Goal: Task Accomplishment & Management: Manage account settings

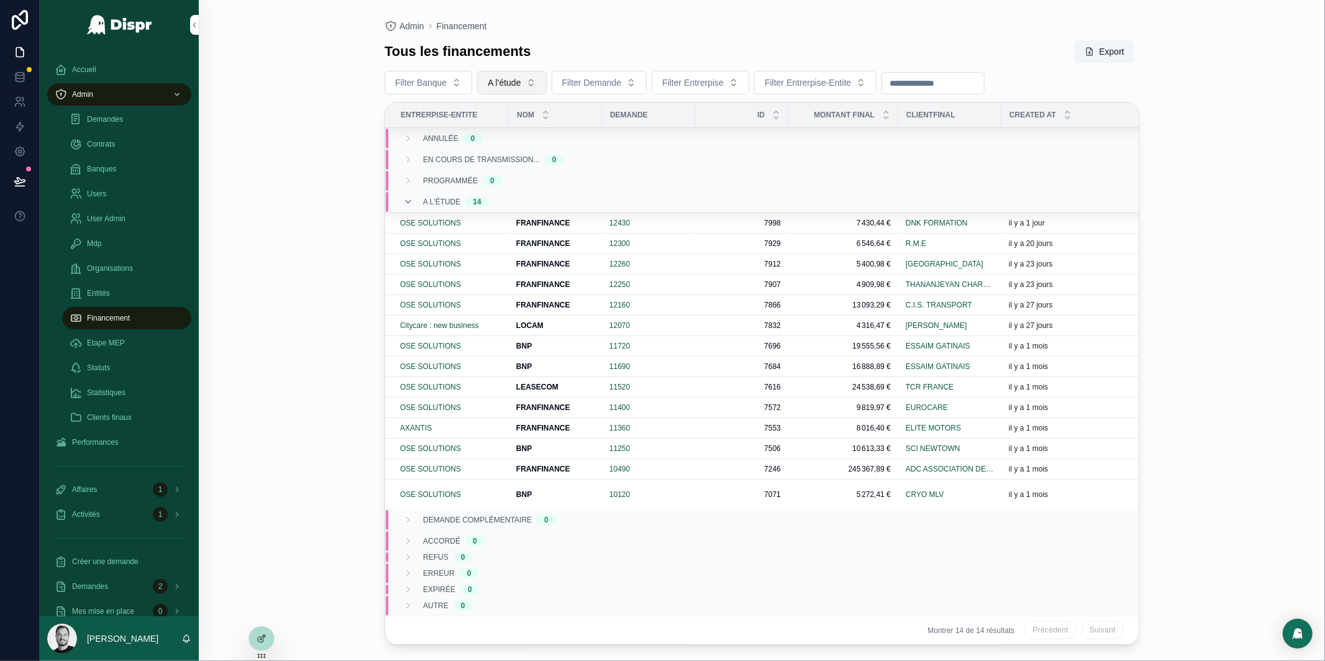
click at [527, 91] on button "A l'étude" at bounding box center [511, 83] width 69 height 24
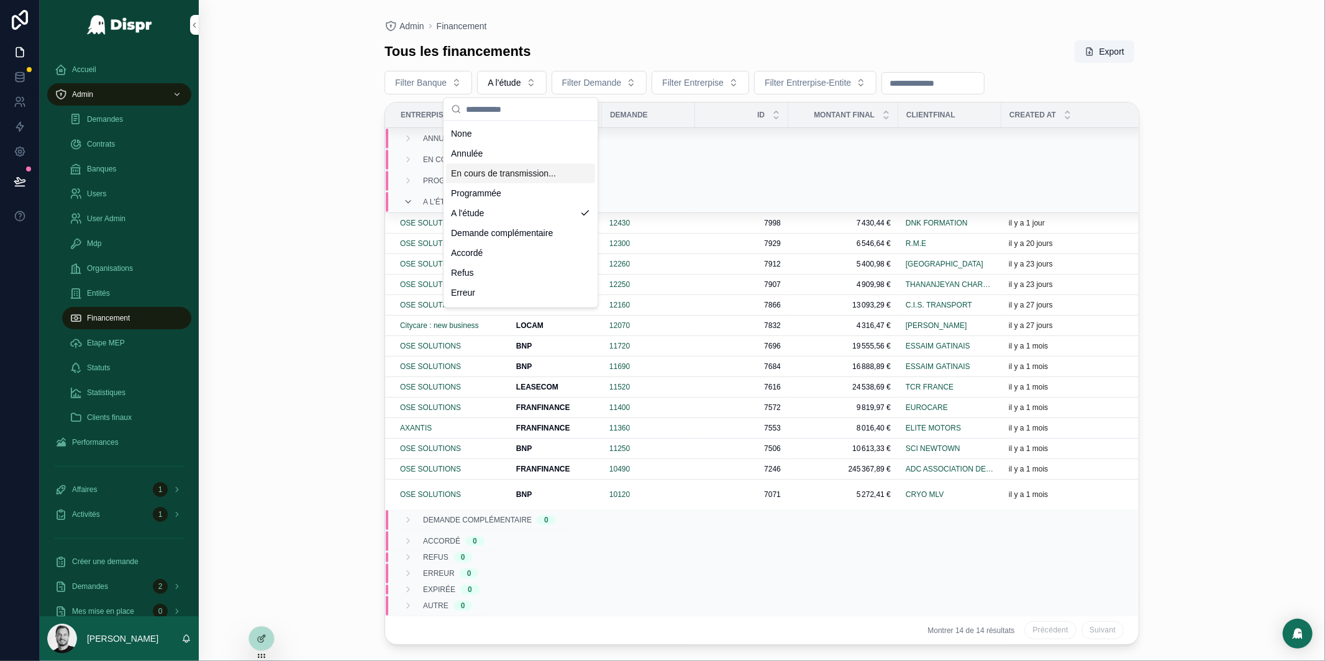
click at [507, 178] on div "En cours de transmission..." at bounding box center [520, 173] width 149 height 20
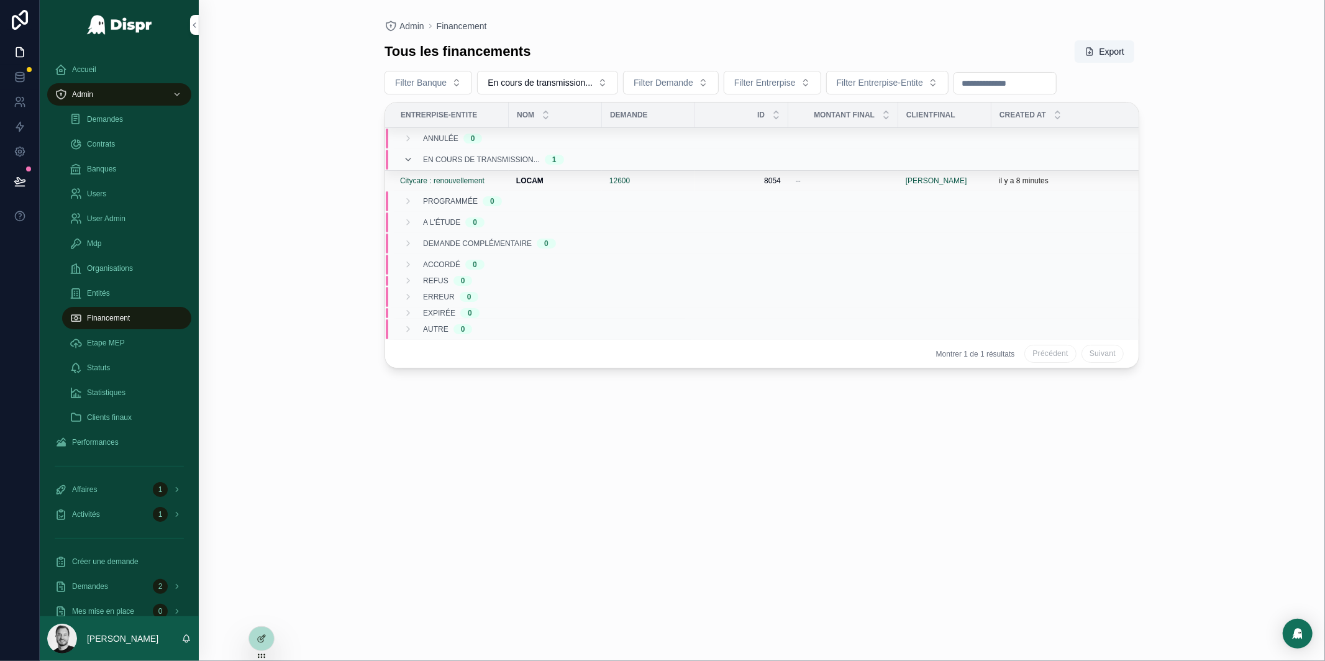
click at [539, 180] on strong "LOCAM" at bounding box center [529, 180] width 27 height 9
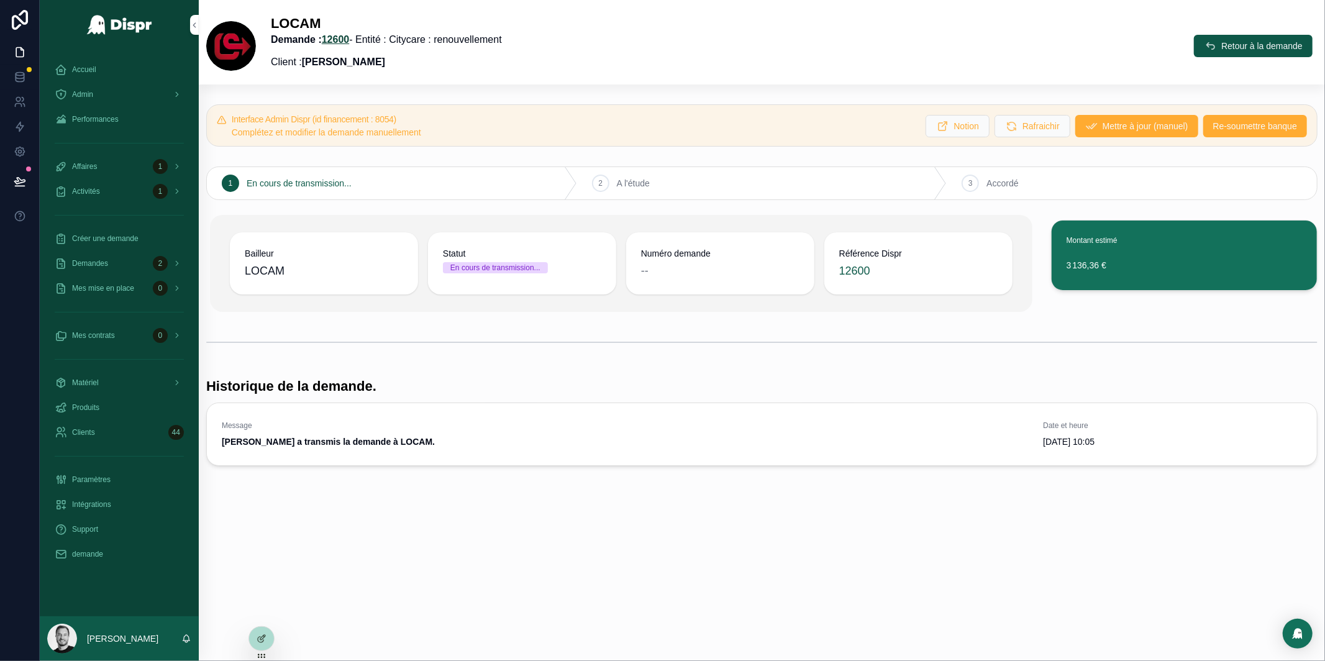
click at [344, 40] on link "12600" at bounding box center [336, 39] width 28 height 11
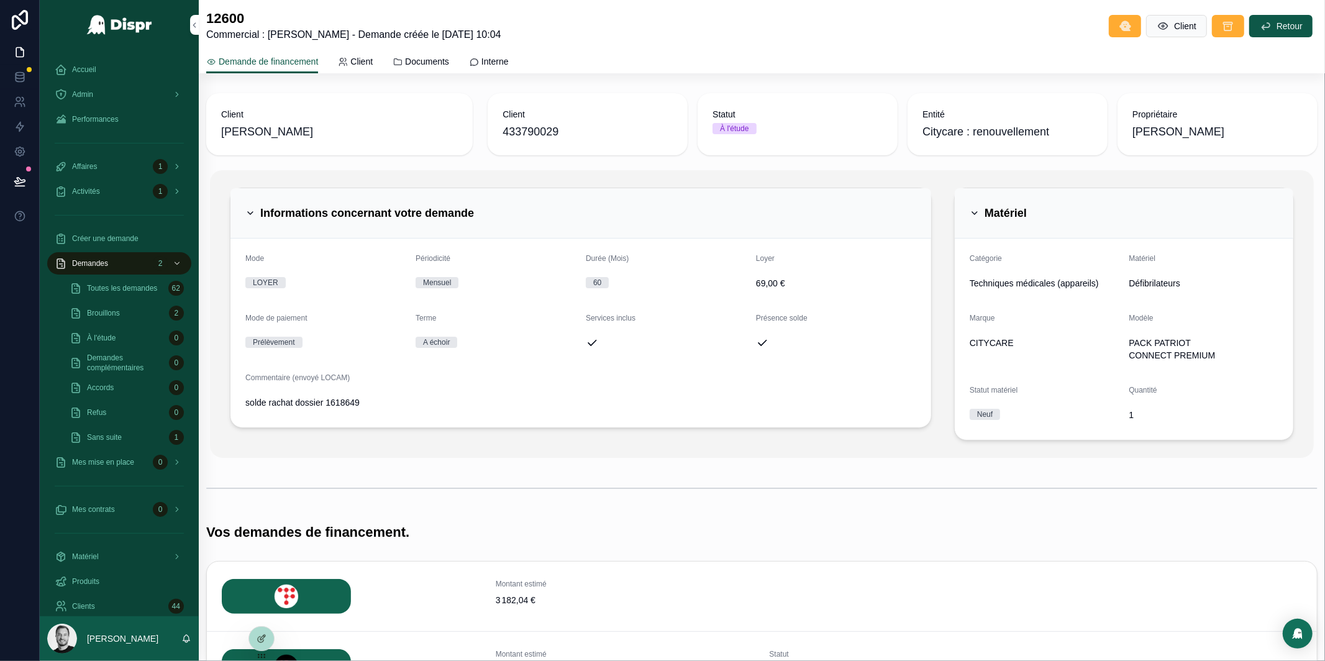
click at [535, 123] on span "433790029" at bounding box center [587, 131] width 170 height 17
click at [532, 130] on span "433790029" at bounding box center [587, 131] width 170 height 17
copy span "433790029"
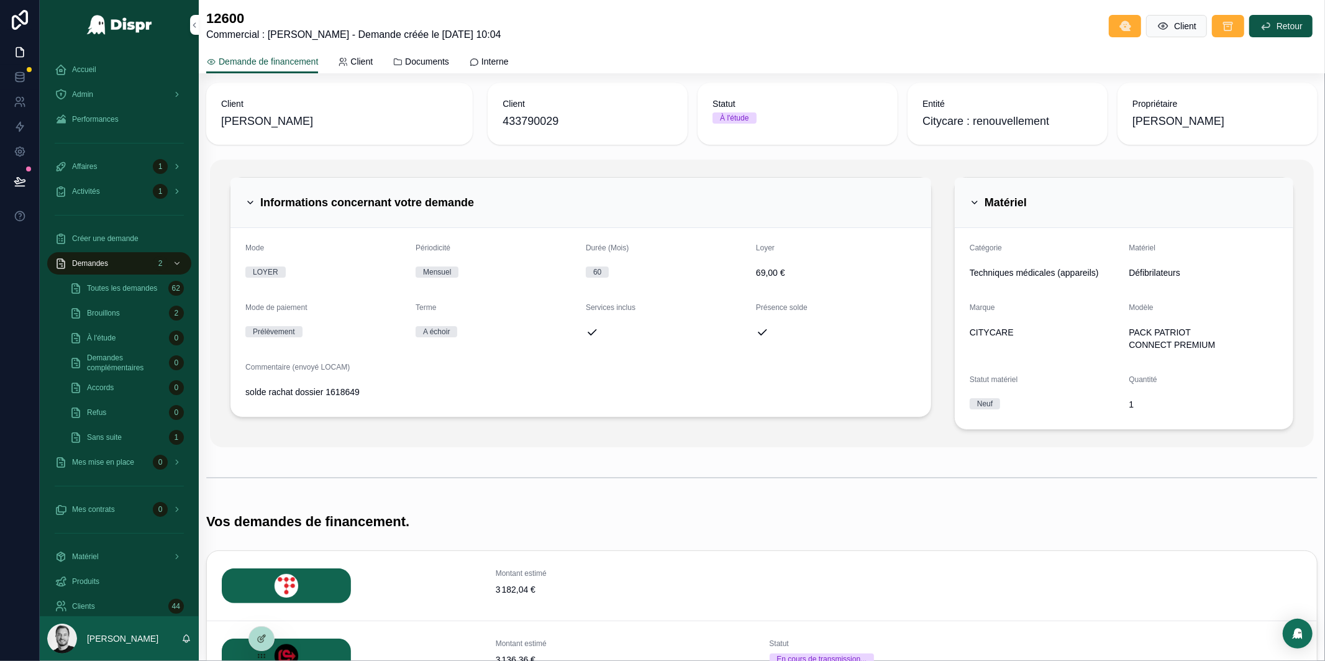
scroll to position [15, 0]
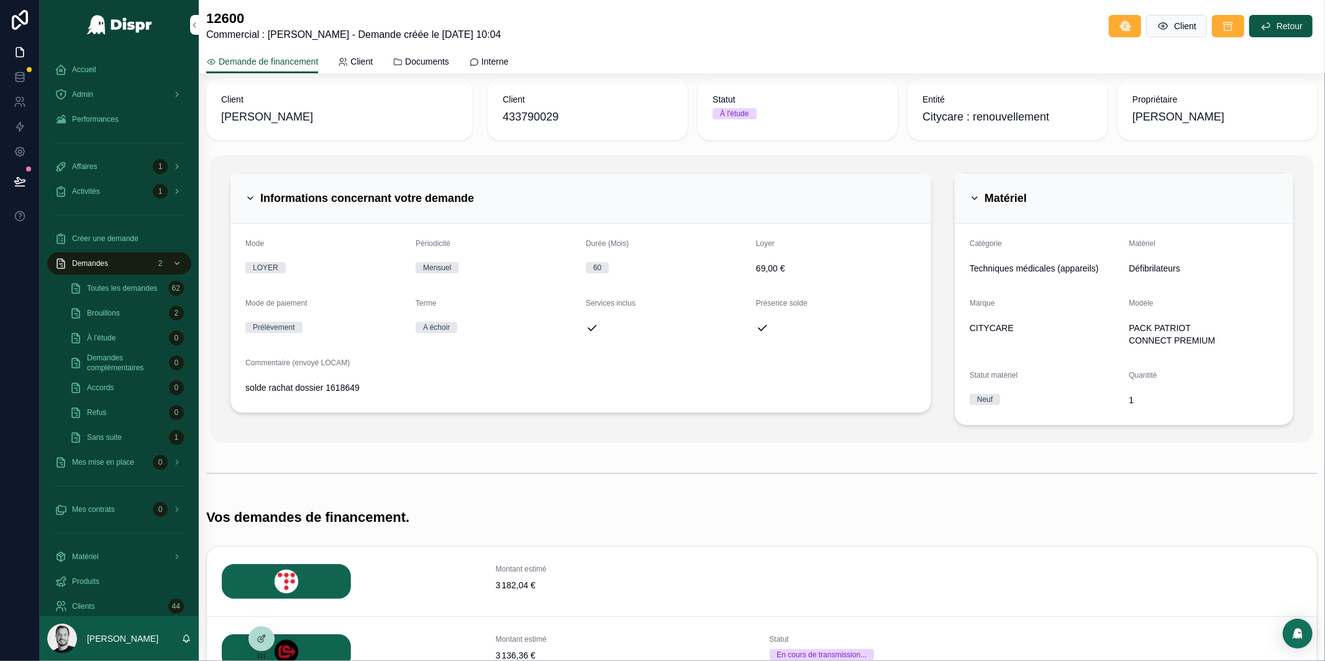
click at [1134, 325] on span "PACK PATRIOT CONNECT PREMIUM" at bounding box center [1203, 334] width 149 height 25
drag, startPoint x: 1134, startPoint y: 325, endPoint x: 1173, endPoint y: 340, distance: 41.1
click at [1173, 340] on span "PACK PATRIOT CONNECT PREMIUM" at bounding box center [1203, 334] width 149 height 25
copy span "PACK PATRIOT CONNECT PREMIUM"
click at [282, 392] on span "solde rachat dossier 1618649" at bounding box center [580, 387] width 671 height 12
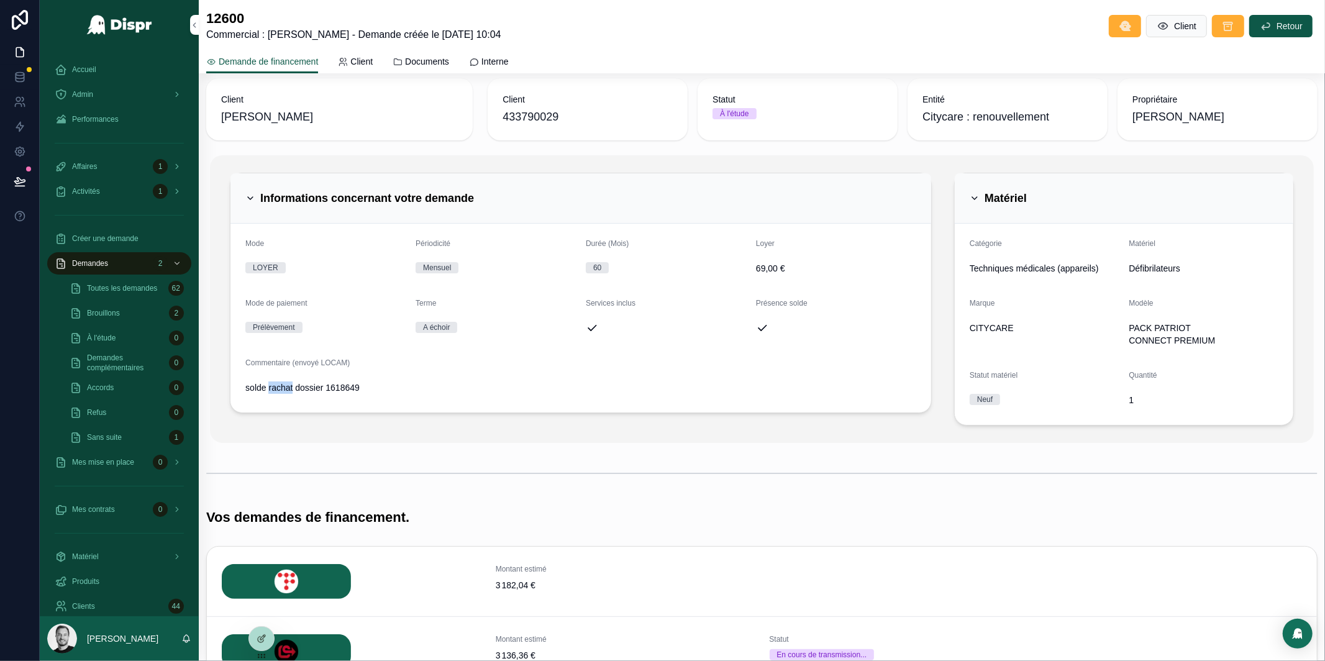
click at [282, 392] on span "solde rachat dossier 1618649" at bounding box center [580, 387] width 671 height 12
copy div "solde rachat dossier 1618649"
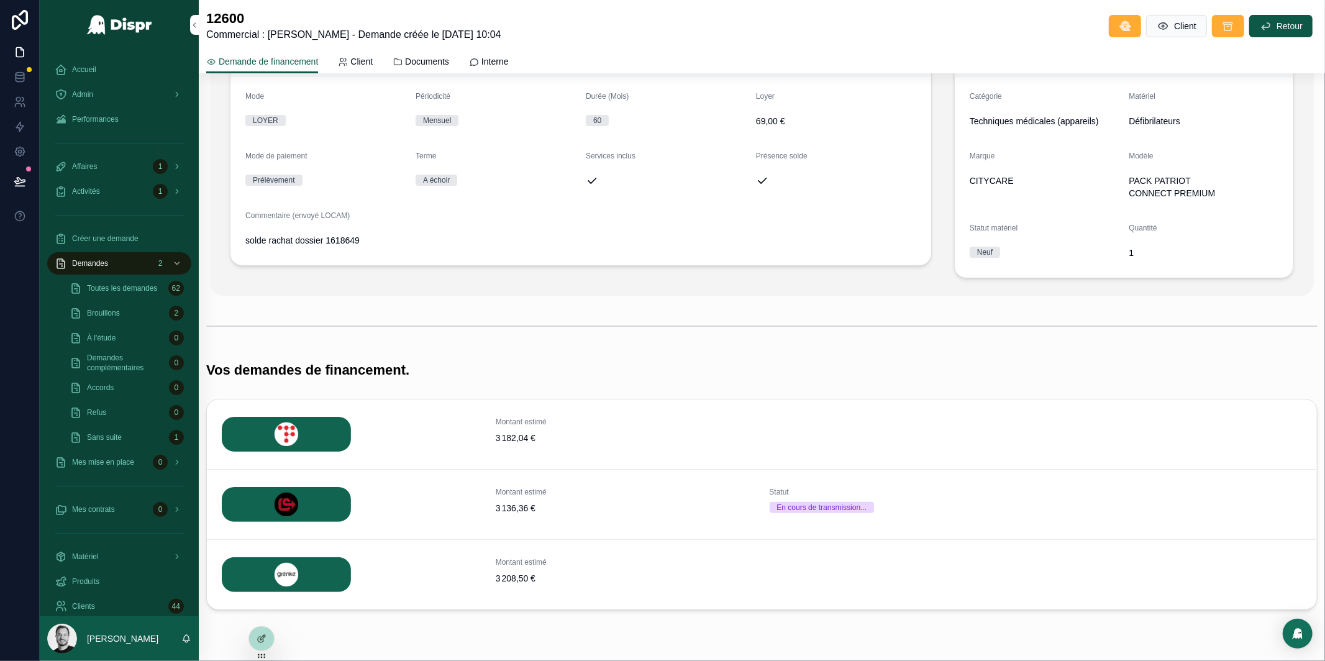
scroll to position [163, 0]
click at [1293, 507] on span "Détails" at bounding box center [1292, 506] width 23 height 10
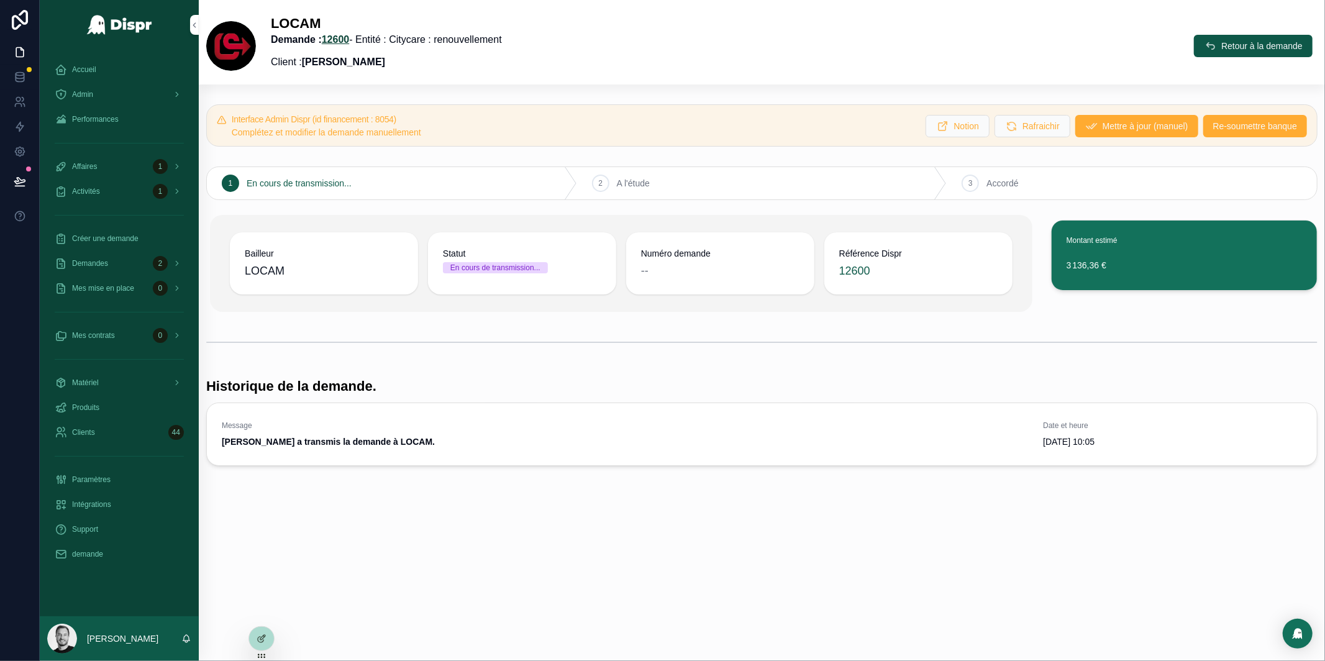
click at [350, 39] on link "12600" at bounding box center [336, 39] width 28 height 11
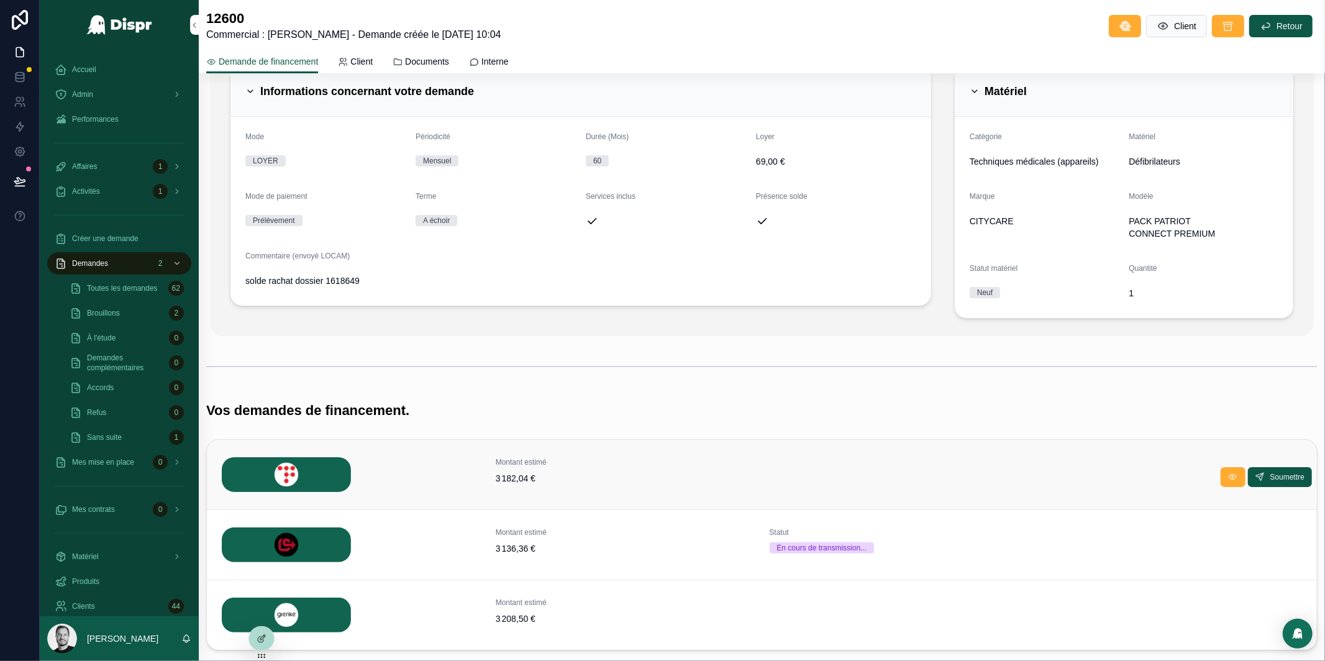
scroll to position [199, 0]
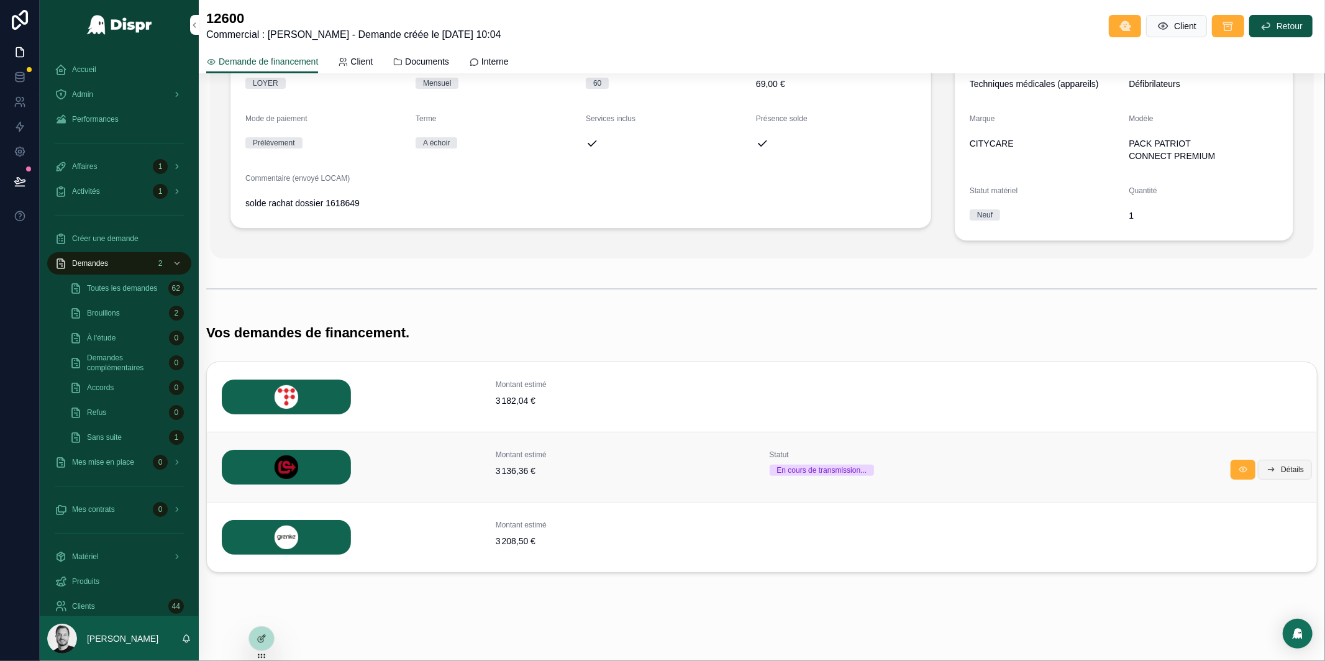
click at [1281, 470] on span "Détails" at bounding box center [1292, 470] width 23 height 10
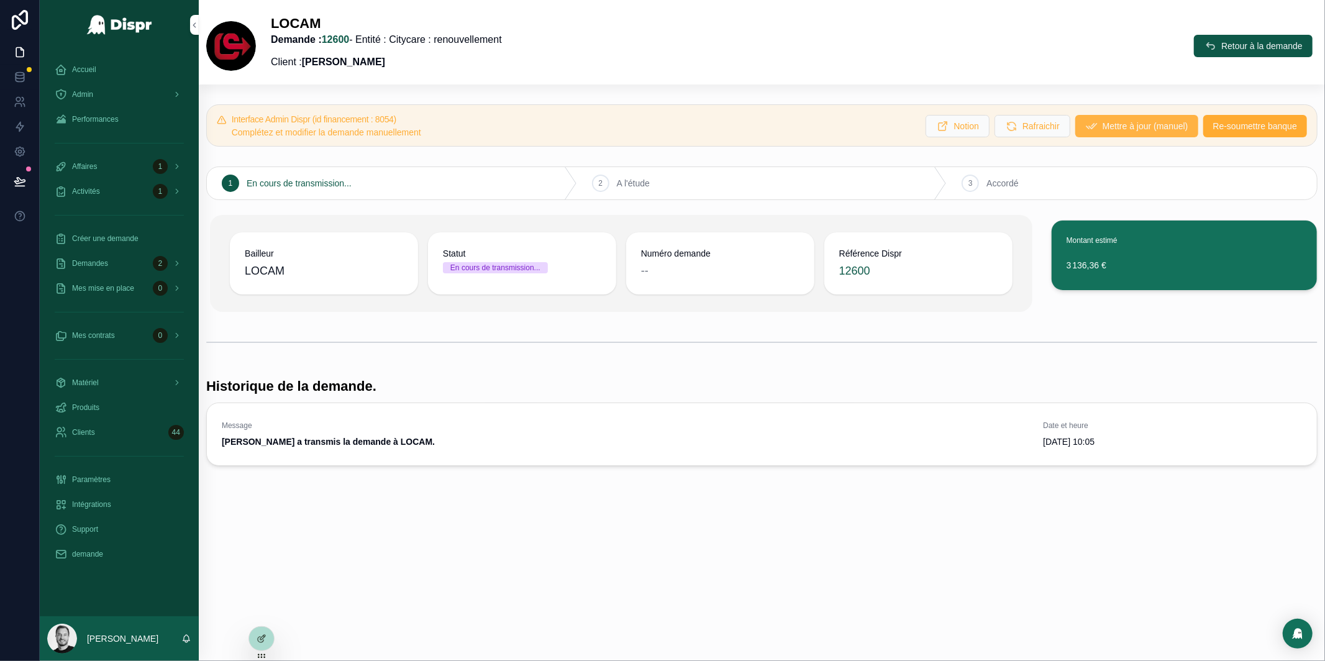
click at [1131, 124] on span "Mettre à jour (manuel)" at bounding box center [1146, 126] width 86 height 12
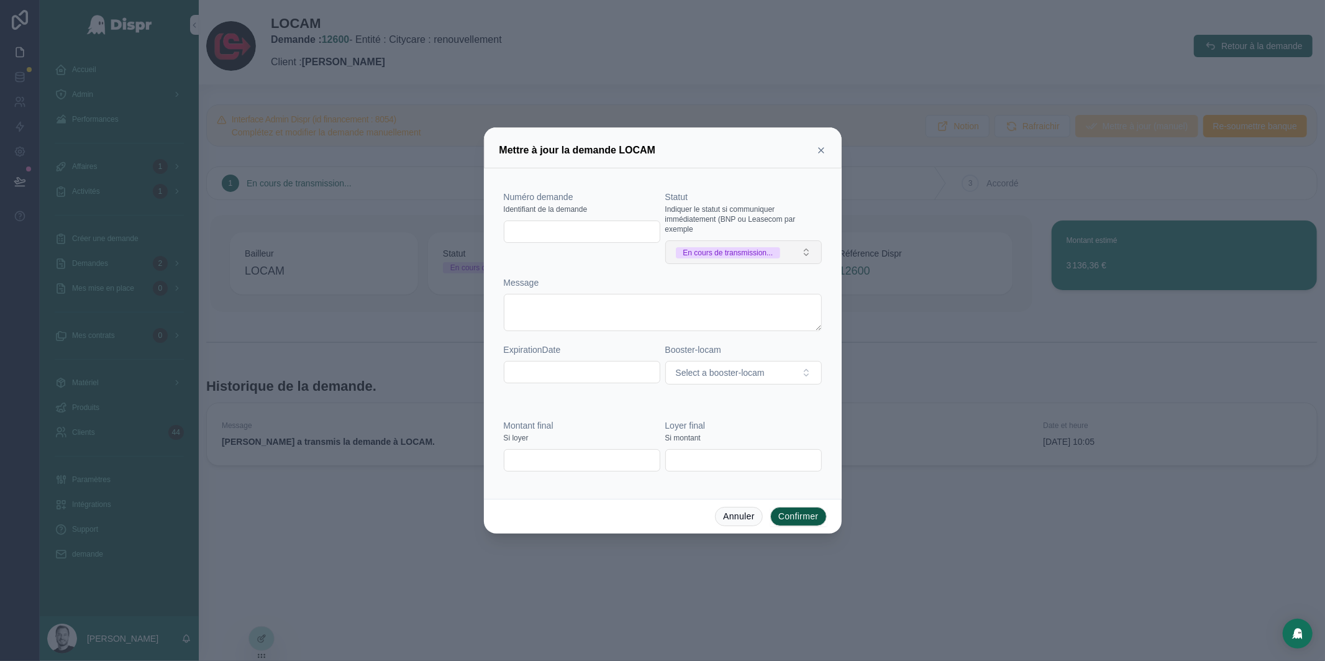
click at [764, 255] on div "En cours de transmission..." at bounding box center [728, 252] width 90 height 11
click at [732, 366] on div "A l'étude" at bounding box center [743, 357] width 150 height 19
click at [568, 234] on input "text" at bounding box center [581, 231] width 155 height 17
paste input "**********"
type input "**********"
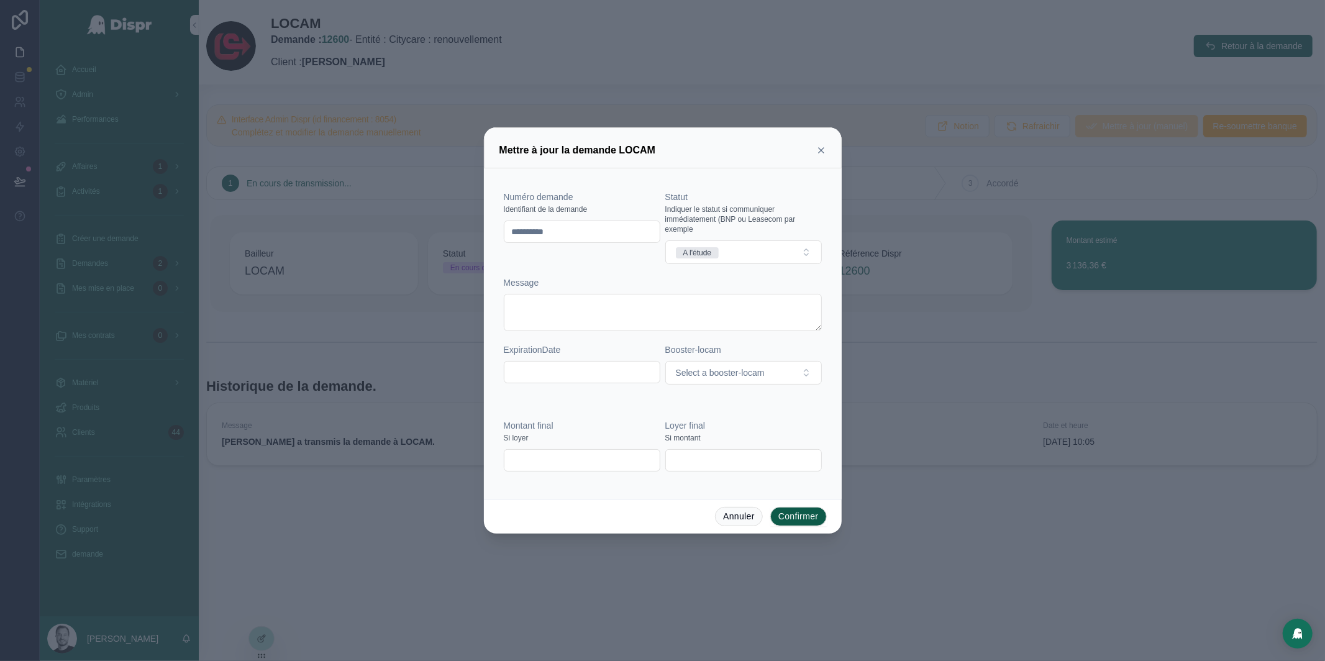
click at [594, 272] on div "**********" at bounding box center [663, 294] width 318 height 206
click at [577, 466] on input "text" at bounding box center [581, 460] width 155 height 17
paste input "*********"
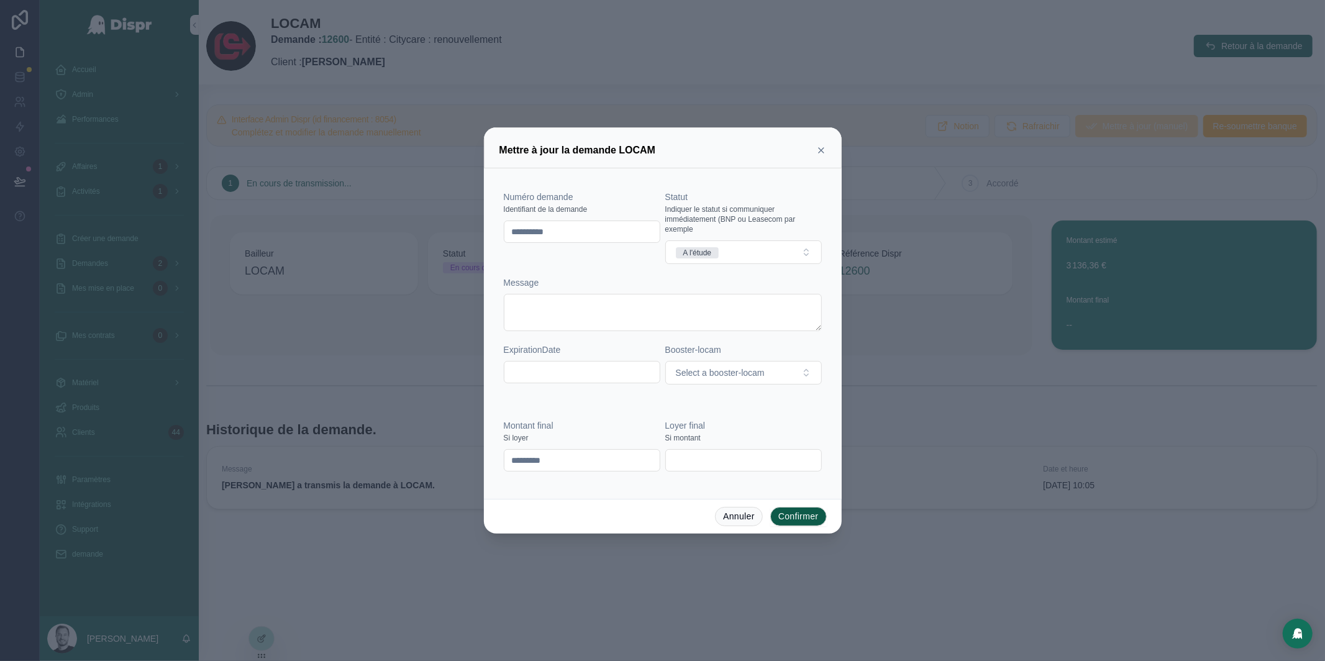
type input "*********"
click at [684, 508] on div "Annuler Confirmer" at bounding box center [663, 516] width 358 height 35
click at [796, 517] on button "Confirmer" at bounding box center [798, 517] width 57 height 20
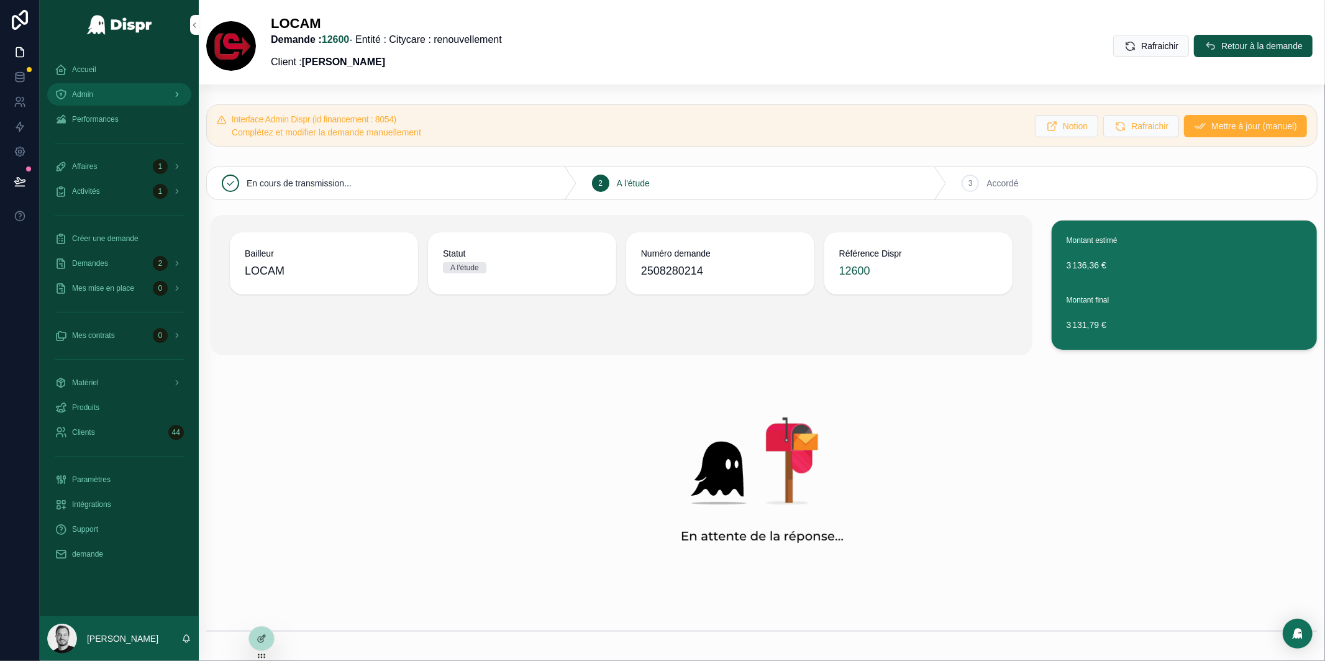
click at [121, 95] on div "Admin" at bounding box center [119, 94] width 129 height 20
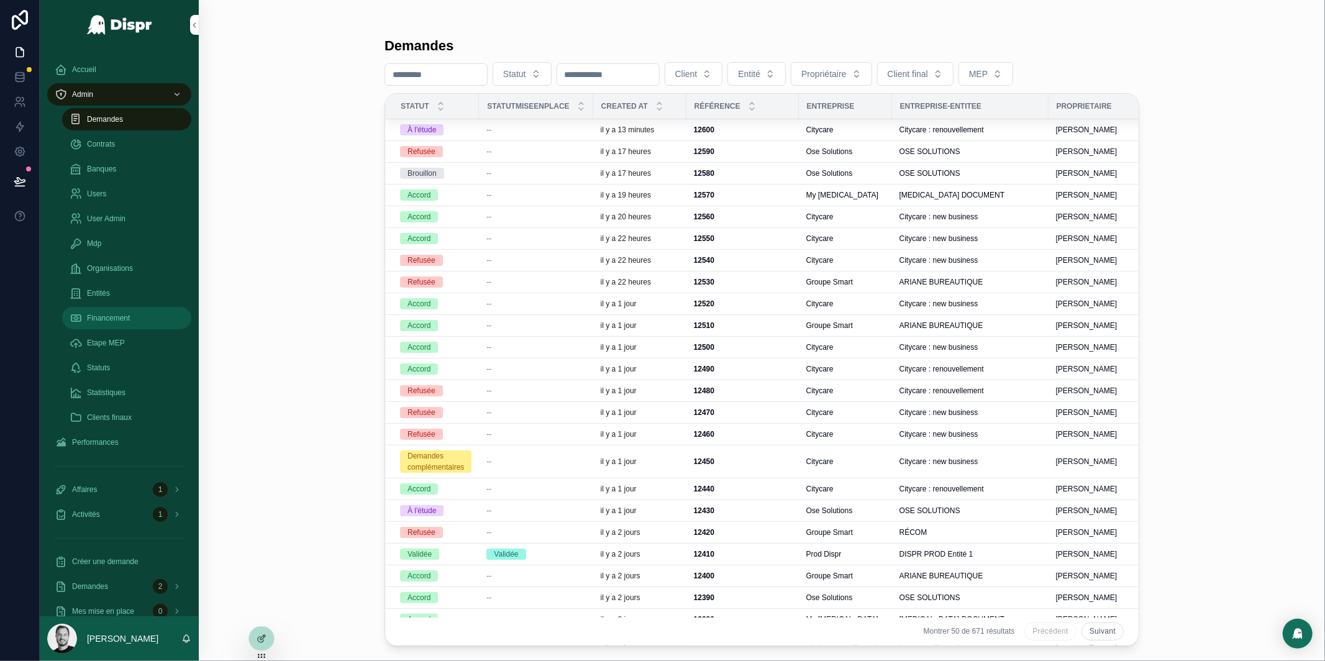
click at [124, 316] on span "Financement" at bounding box center [108, 318] width 43 height 10
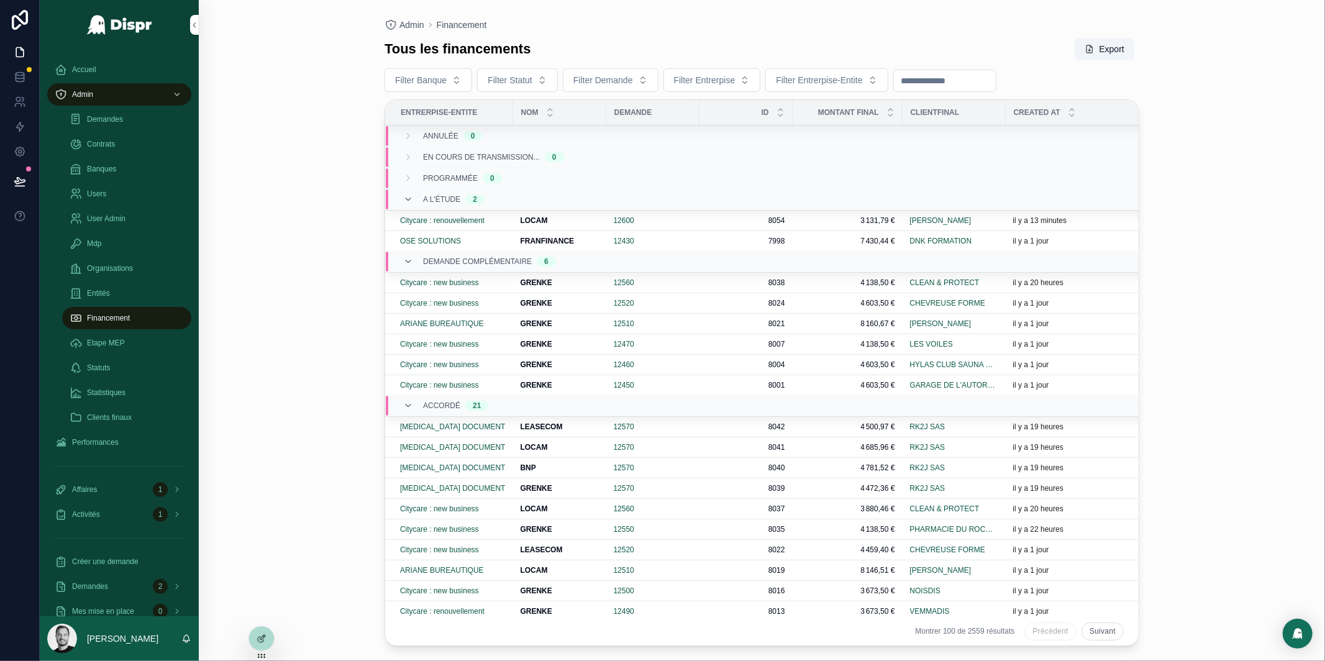
click at [961, 78] on input "scrollable content" at bounding box center [945, 80] width 102 height 17
paste input "**********"
type input "**********"
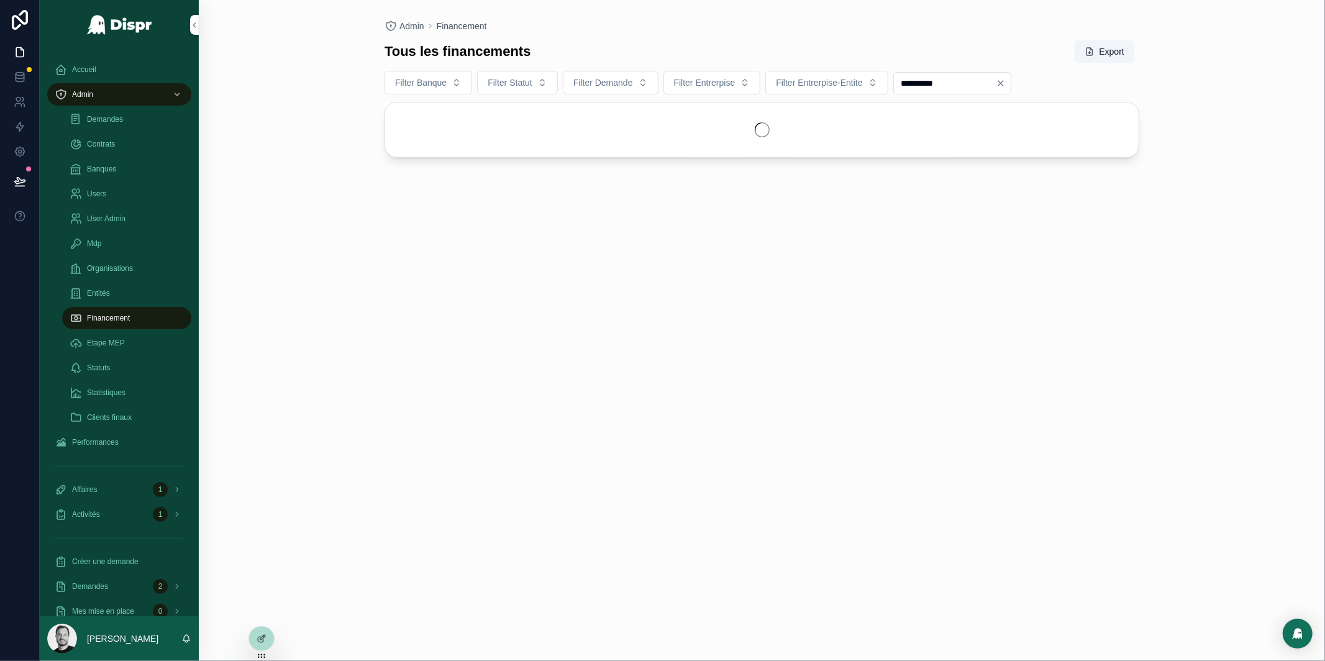
click at [941, 57] on div "Tous les financements Export" at bounding box center [761, 52] width 755 height 24
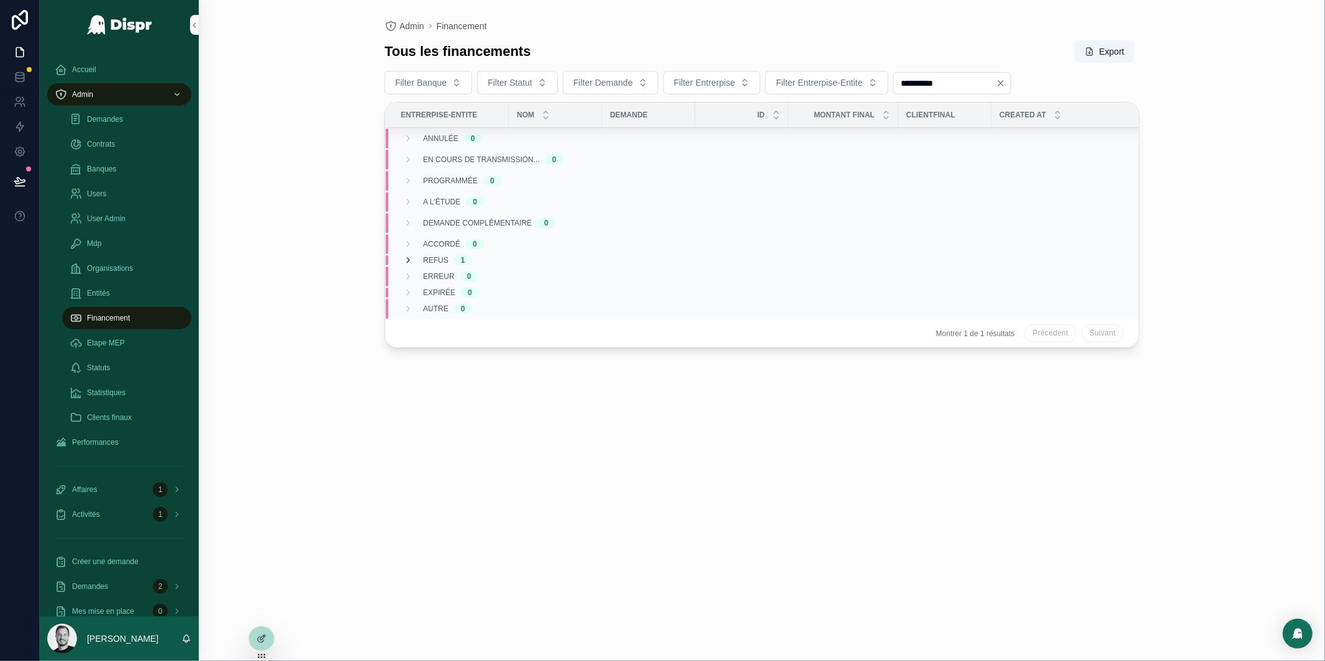
click at [410, 259] on icon "scrollable content" at bounding box center [408, 260] width 10 height 10
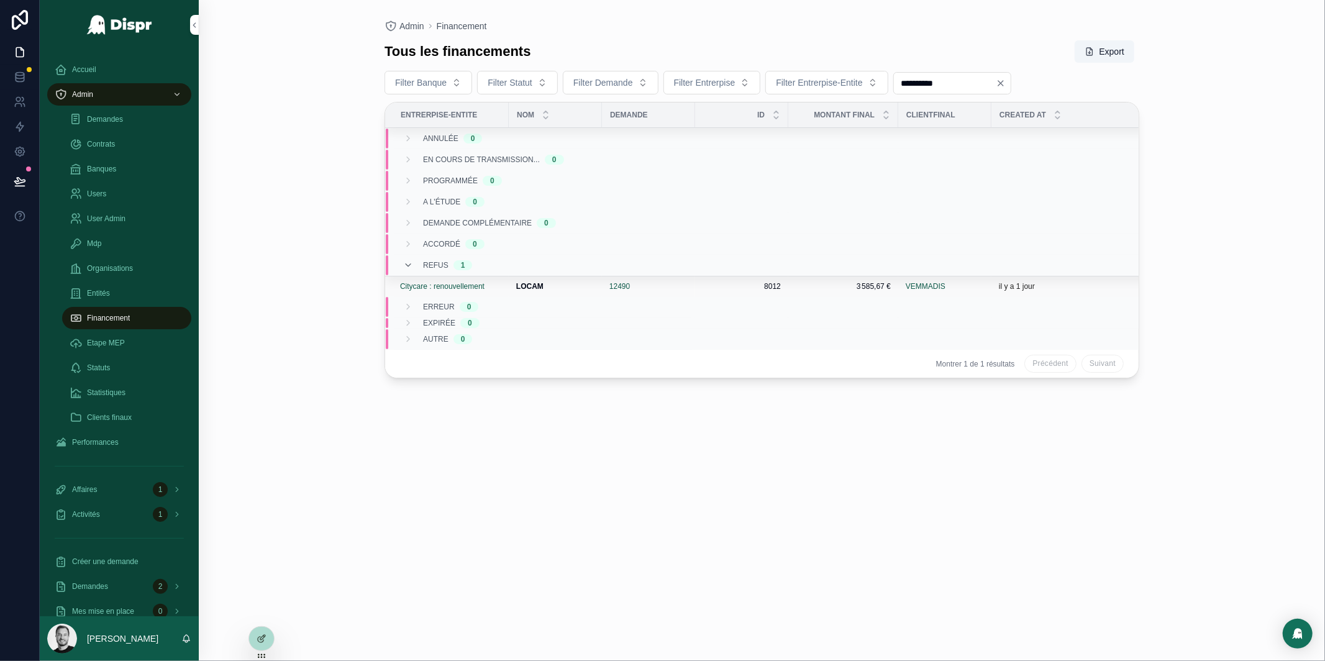
click at [530, 289] on strong "LOCAM" at bounding box center [529, 286] width 27 height 9
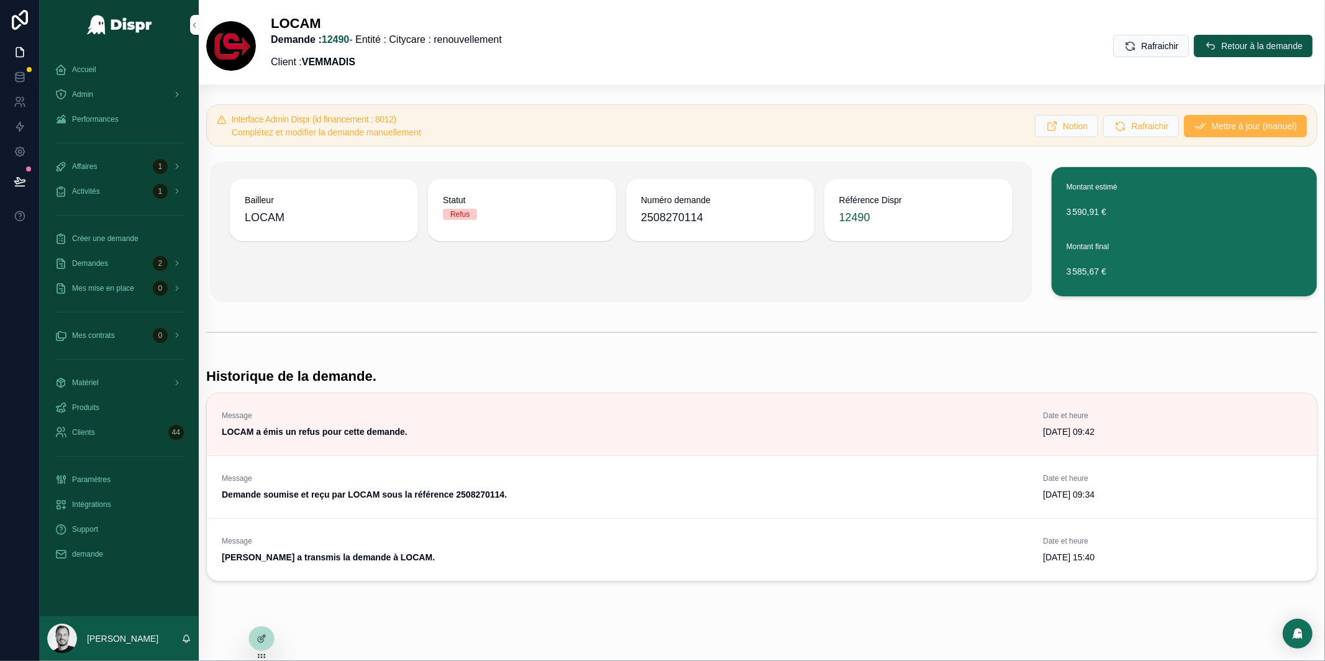
click at [1222, 128] on span "Mettre à jour (manuel)" at bounding box center [1254, 126] width 86 height 12
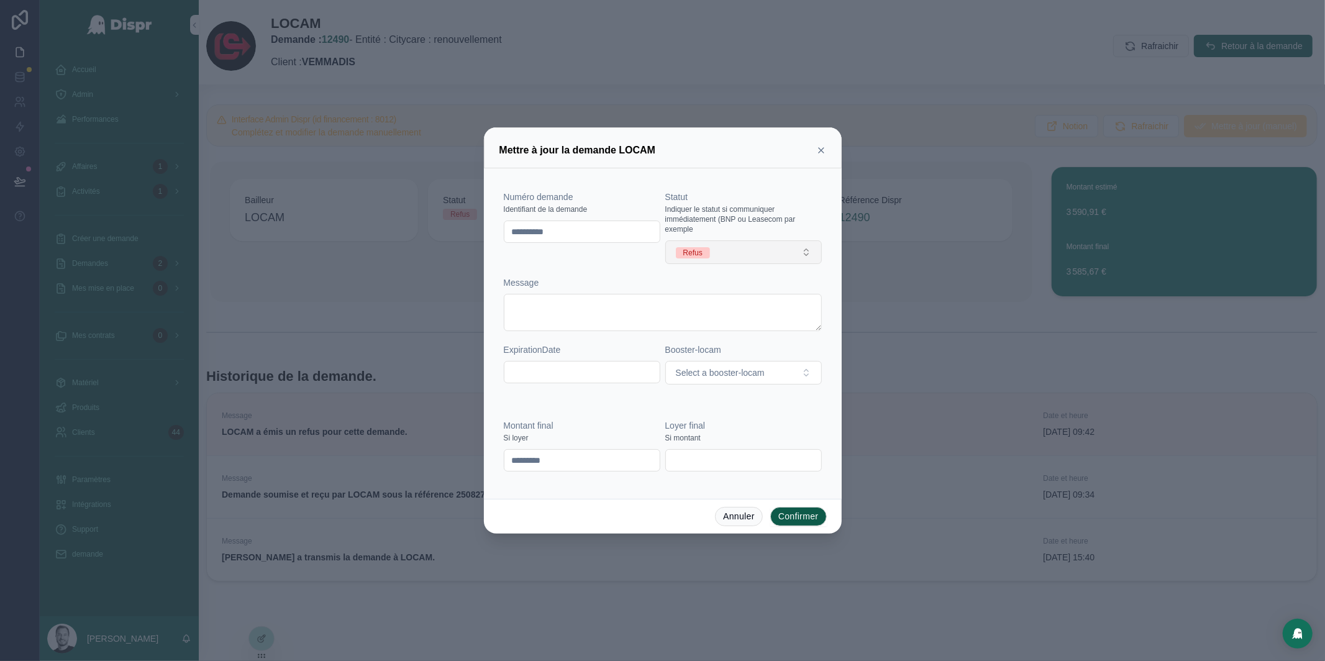
click at [783, 253] on button "Refus" at bounding box center [743, 252] width 157 height 24
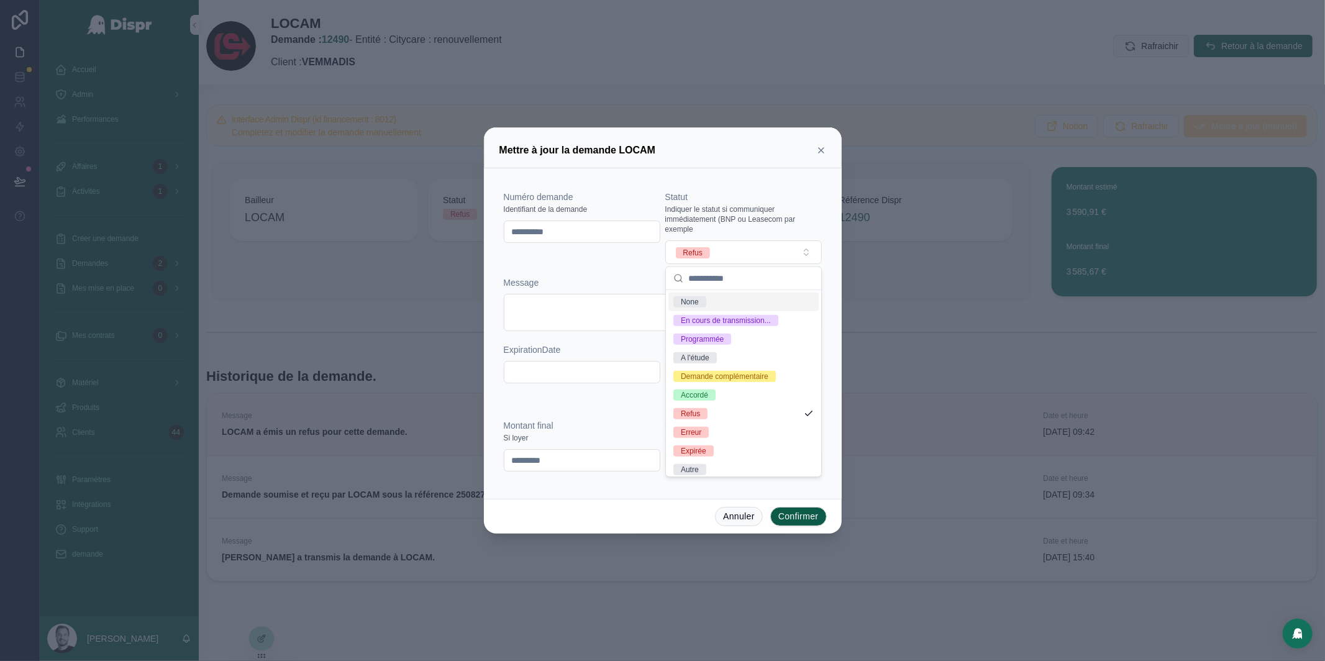
click at [604, 273] on div "**********" at bounding box center [663, 294] width 318 height 206
click at [819, 150] on icon at bounding box center [821, 150] width 10 height 10
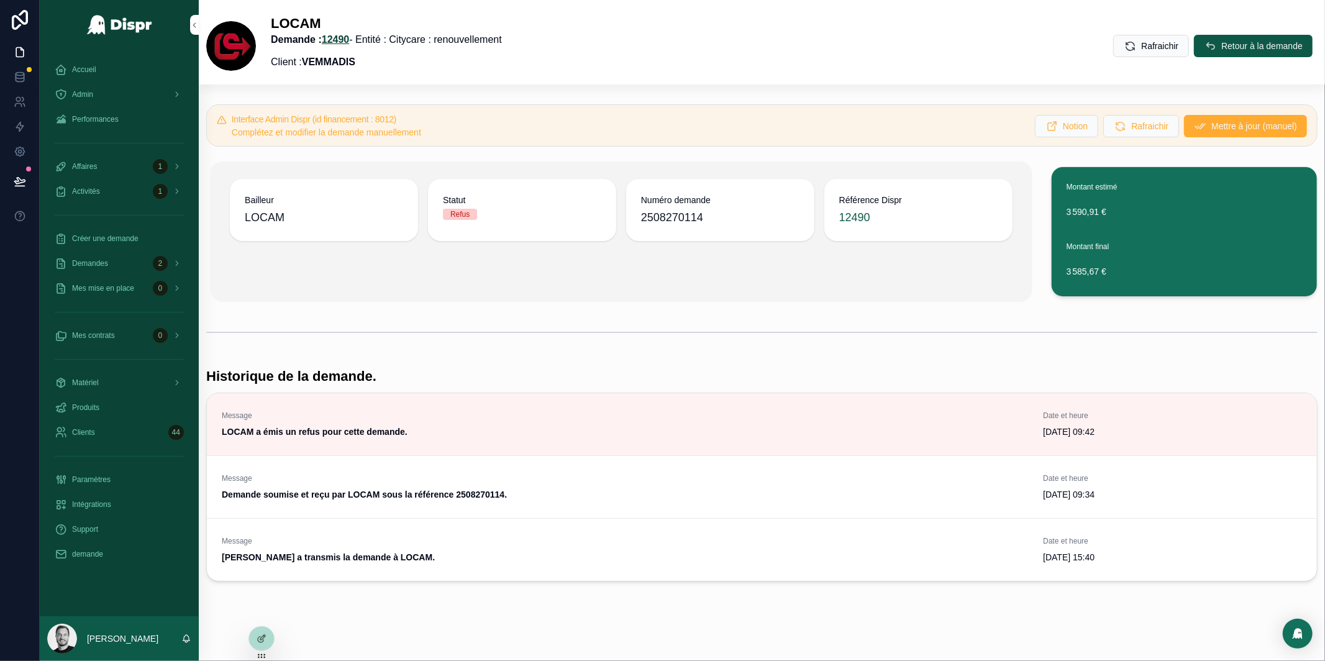
click at [350, 38] on link "12490" at bounding box center [336, 39] width 28 height 11
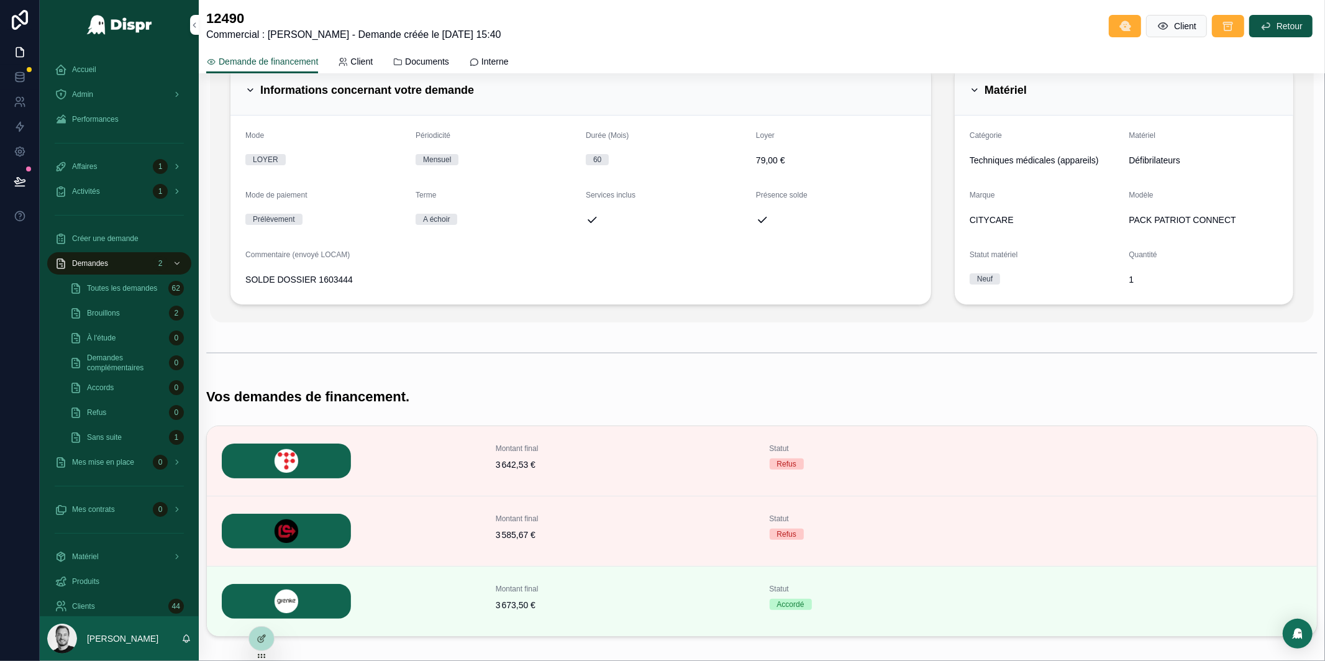
scroll to position [187, 0]
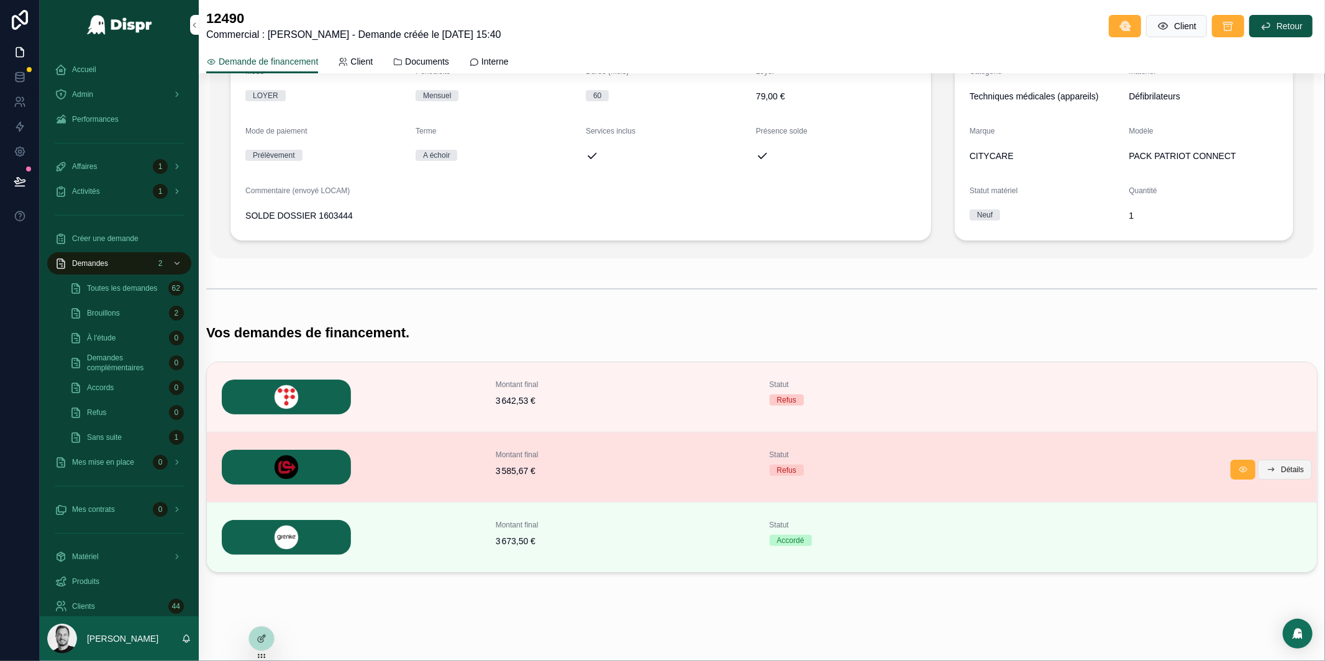
click at [1281, 473] on span "Détails" at bounding box center [1292, 470] width 23 height 10
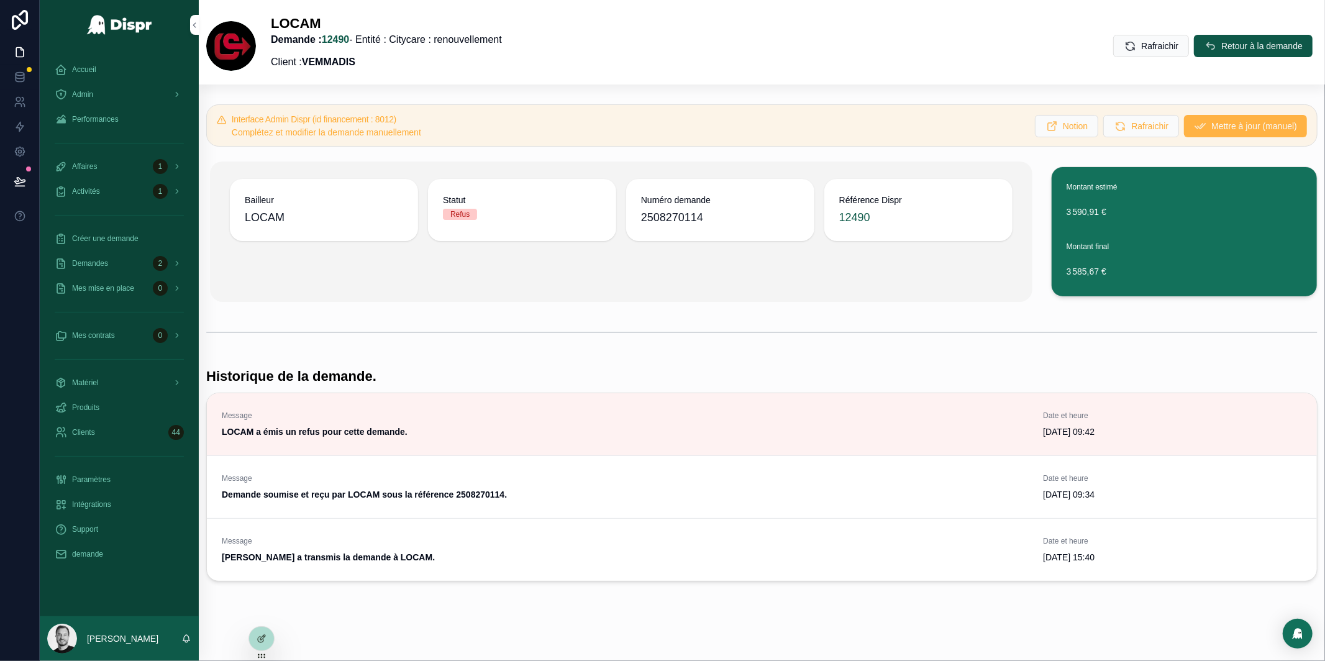
click at [1185, 126] on button "Mettre à jour (manuel)" at bounding box center [1245, 126] width 123 height 22
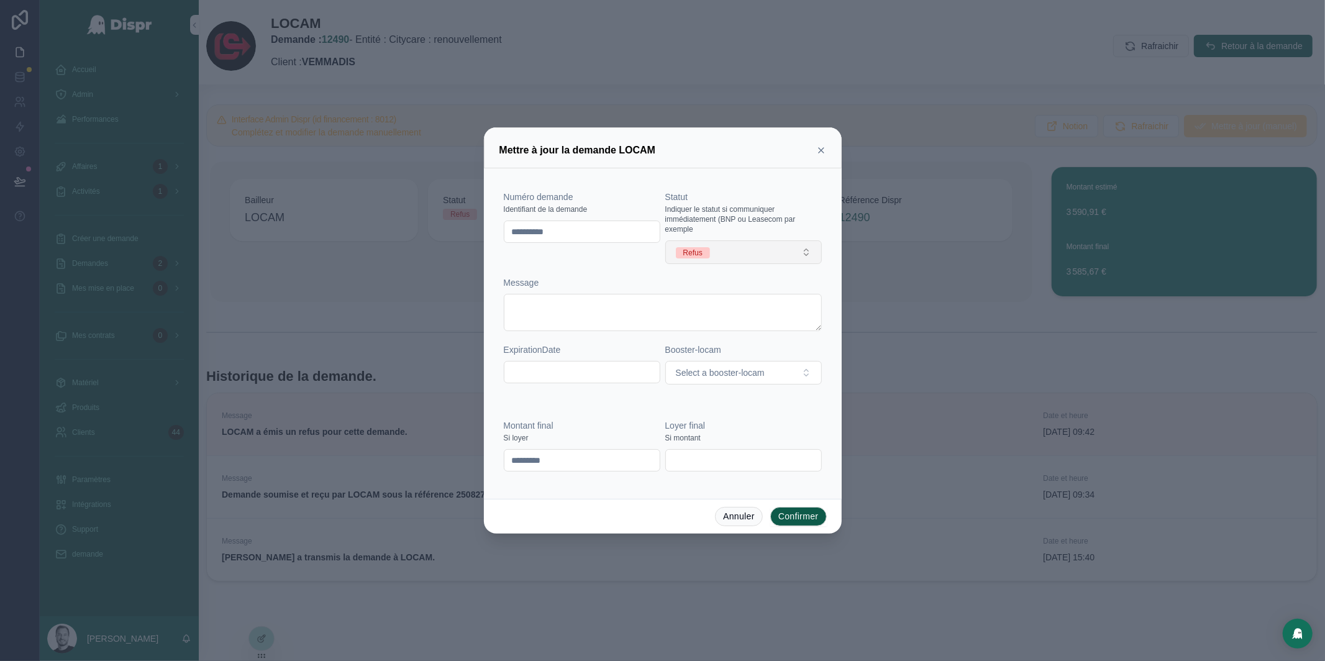
click at [710, 250] on span "Refus" at bounding box center [693, 252] width 34 height 11
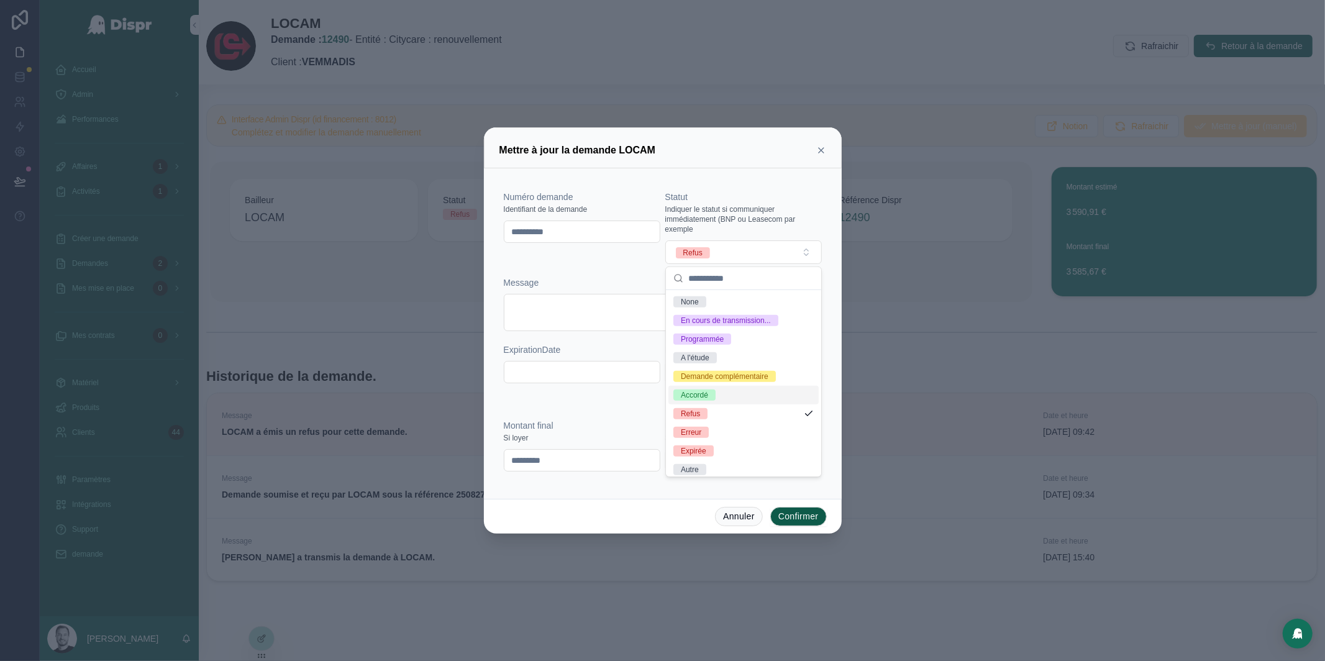
click at [706, 401] on div "Accordé" at bounding box center [694, 394] width 27 height 11
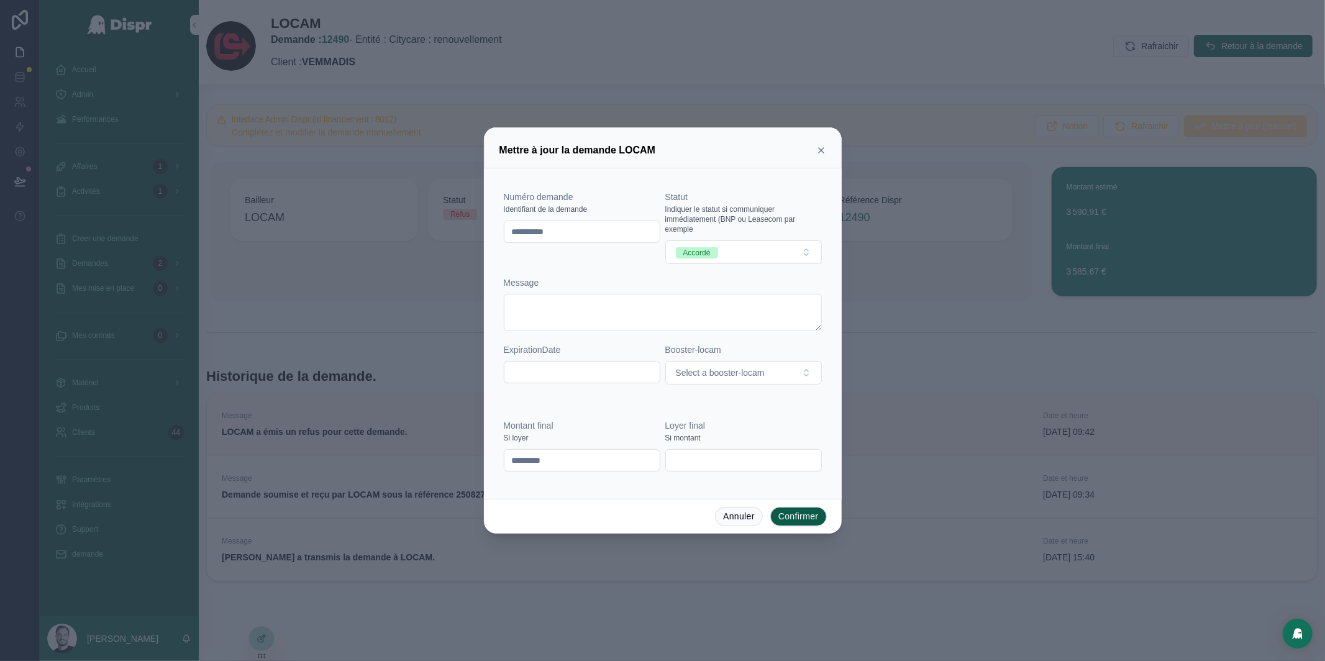
click at [619, 283] on div "Message" at bounding box center [663, 282] width 318 height 12
click at [535, 455] on input "*********" at bounding box center [581, 460] width 155 height 17
paste input "text"
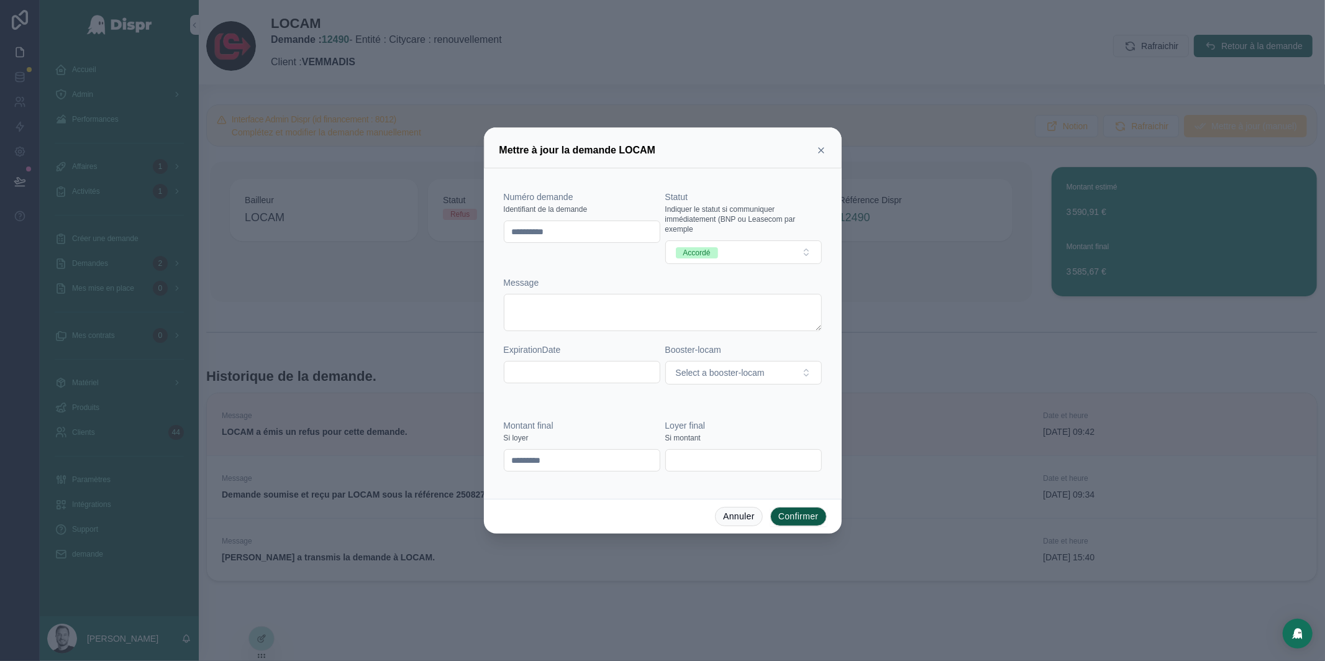
type input "*********"
click at [610, 481] on div "Montant final Si loyer ********* Loyer final Si montant" at bounding box center [663, 451] width 318 height 65
click at [714, 377] on span "Select a booster-locam" at bounding box center [720, 372] width 89 height 12
click at [725, 424] on div "Locam : Booster" at bounding box center [708, 422] width 54 height 11
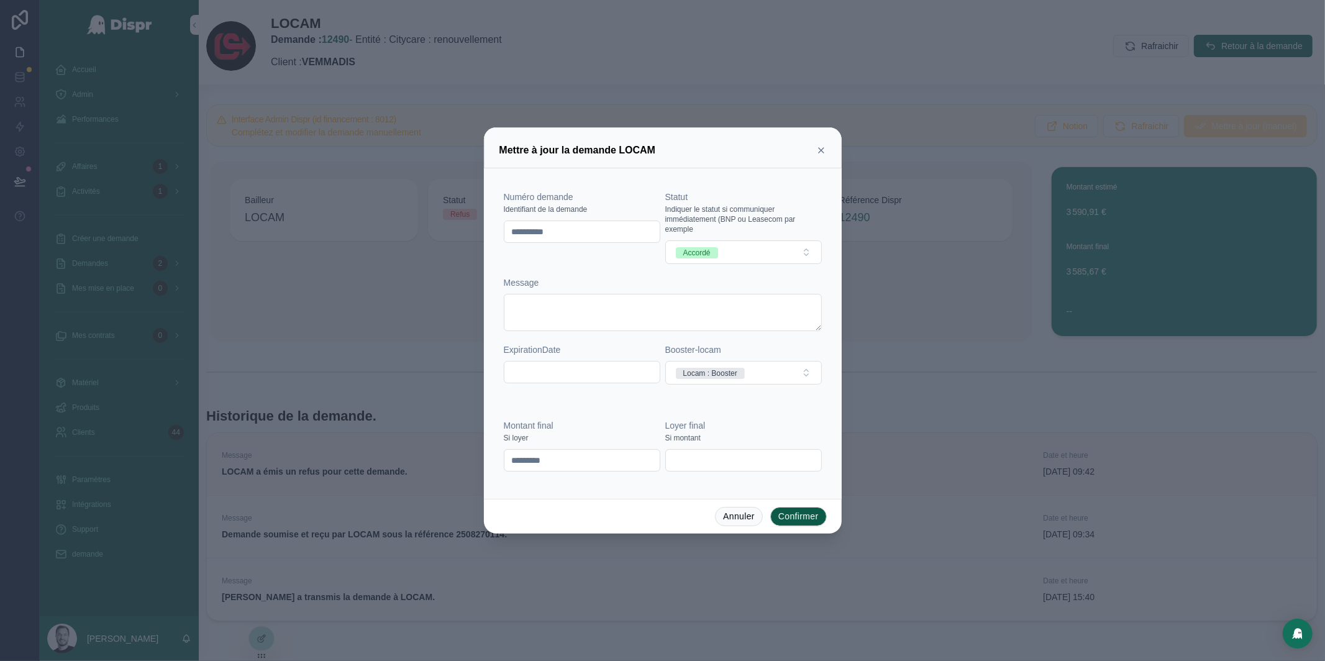
click at [615, 398] on div "**********" at bounding box center [663, 287] width 328 height 229
click at [791, 511] on button "Confirmer" at bounding box center [798, 517] width 57 height 20
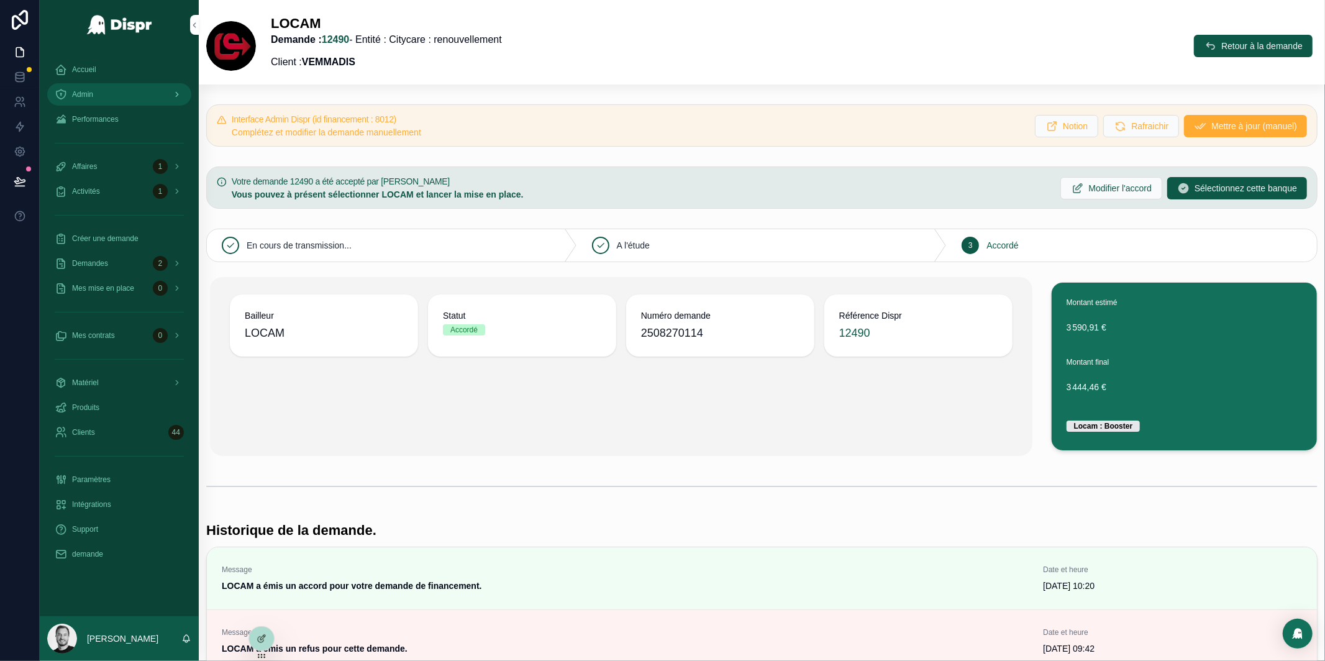
click at [142, 96] on div "Admin" at bounding box center [119, 94] width 129 height 20
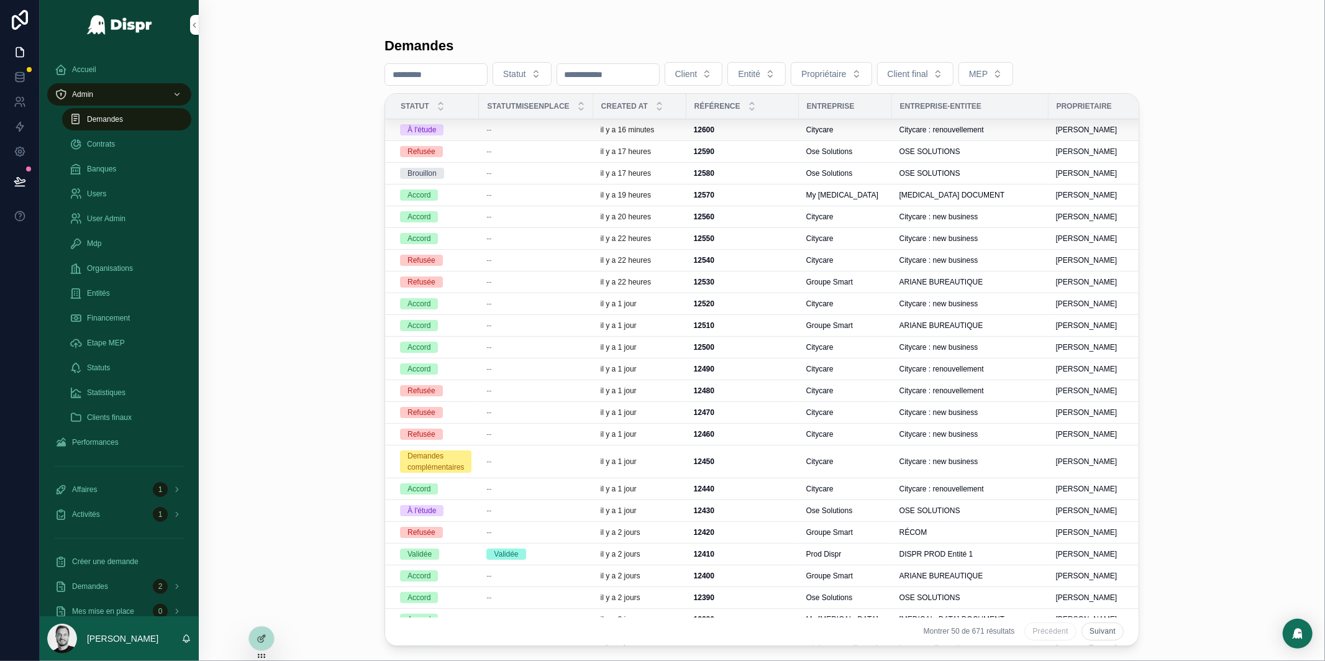
click at [491, 129] on span "--" at bounding box center [488, 130] width 5 height 10
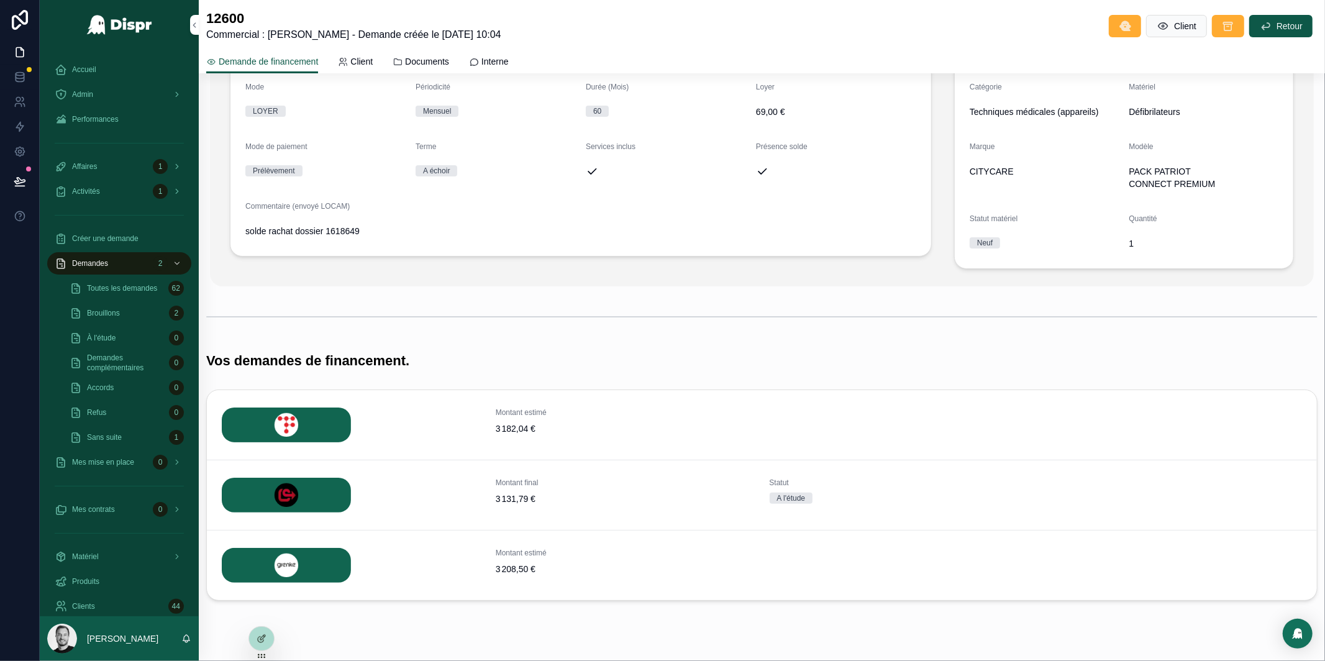
scroll to position [170, 0]
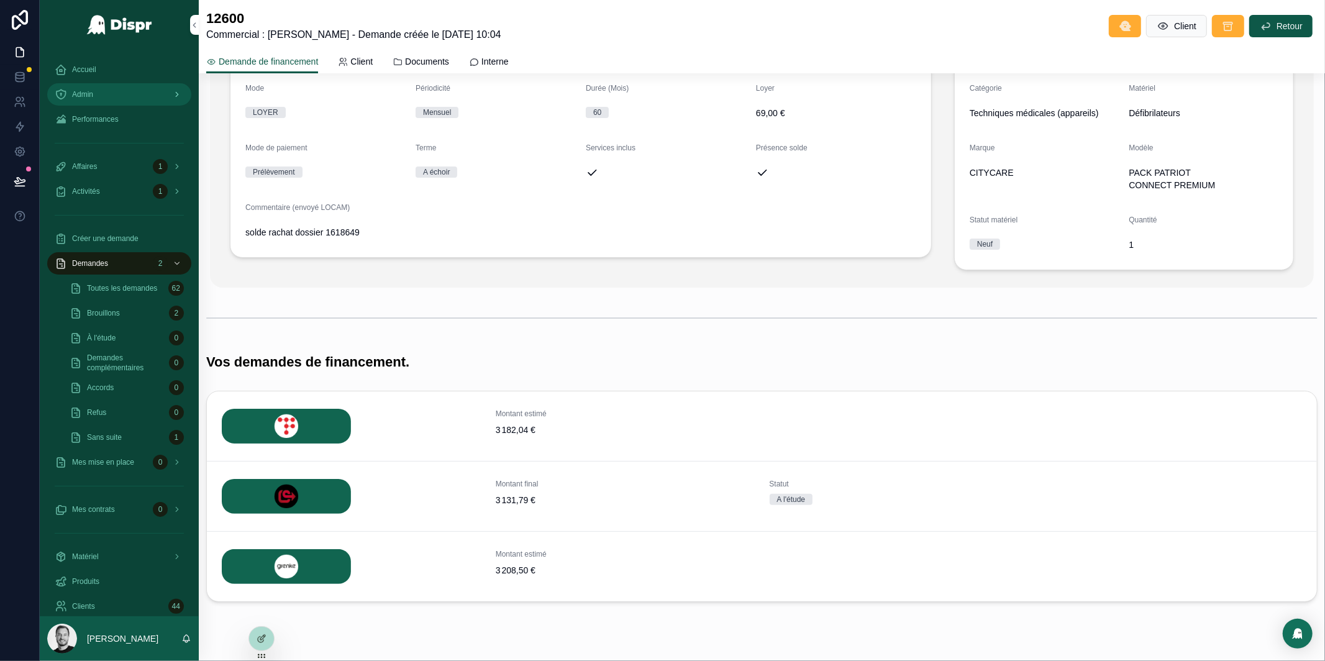
click at [117, 88] on div "Admin" at bounding box center [119, 94] width 129 height 20
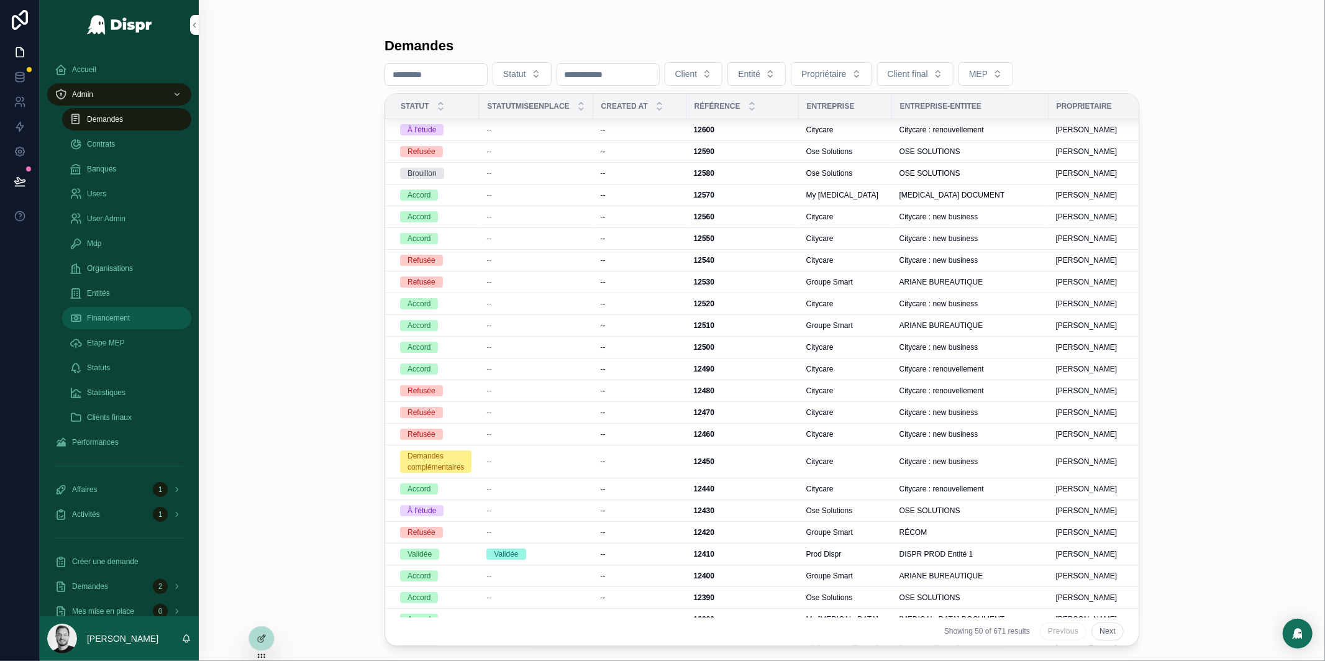
scroll to position [0, 0]
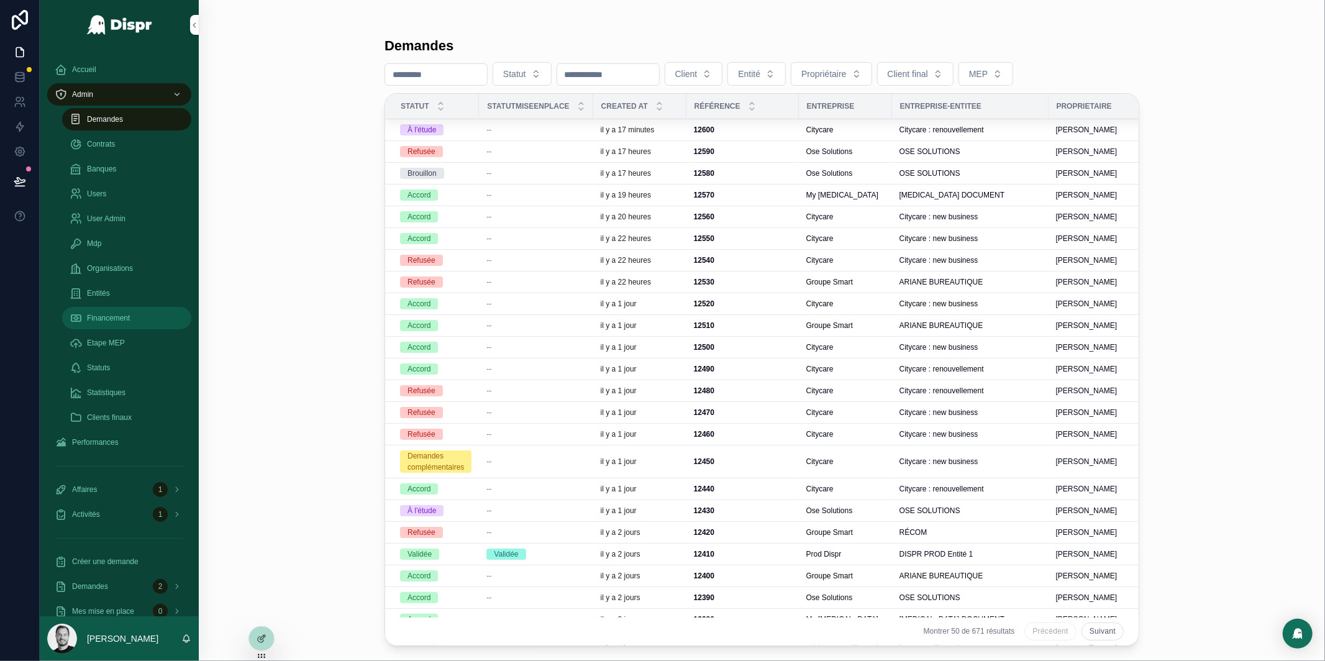
click at [130, 317] on span "Financement" at bounding box center [108, 318] width 43 height 10
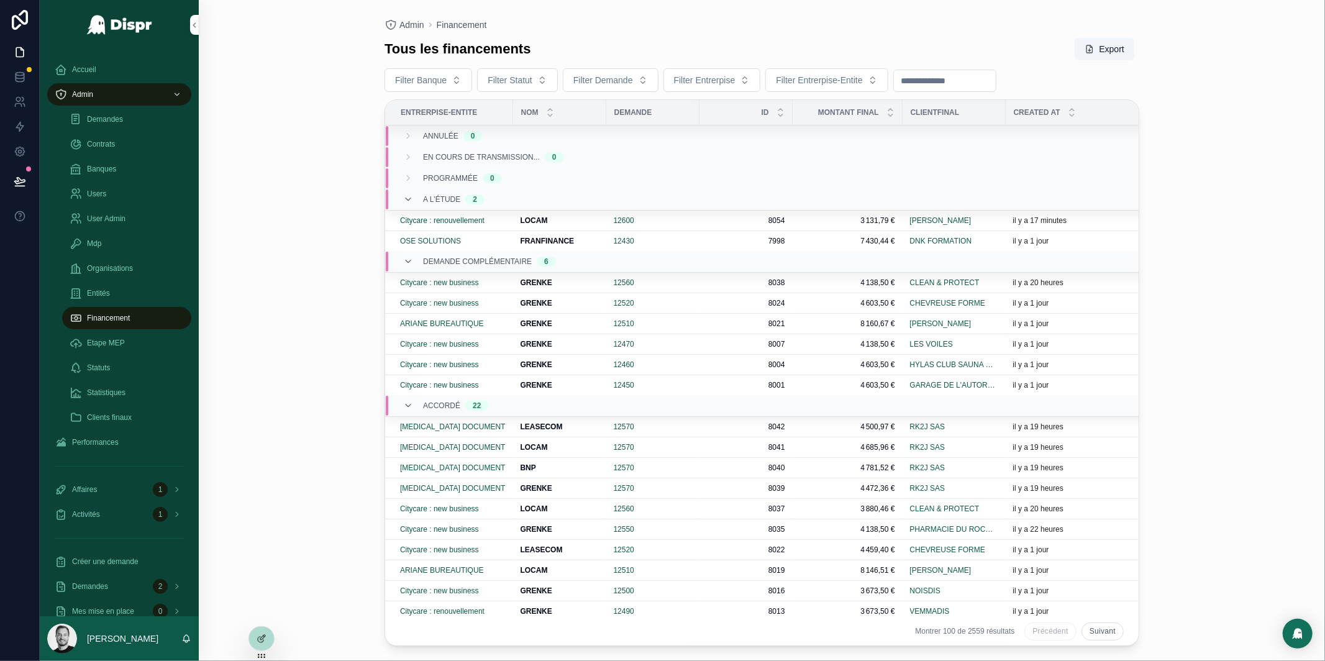
click at [996, 88] on input "scrollable content" at bounding box center [945, 80] width 102 height 17
paste input "**********"
type input "**********"
click at [917, 44] on div "Tous les financements Export" at bounding box center [761, 49] width 755 height 24
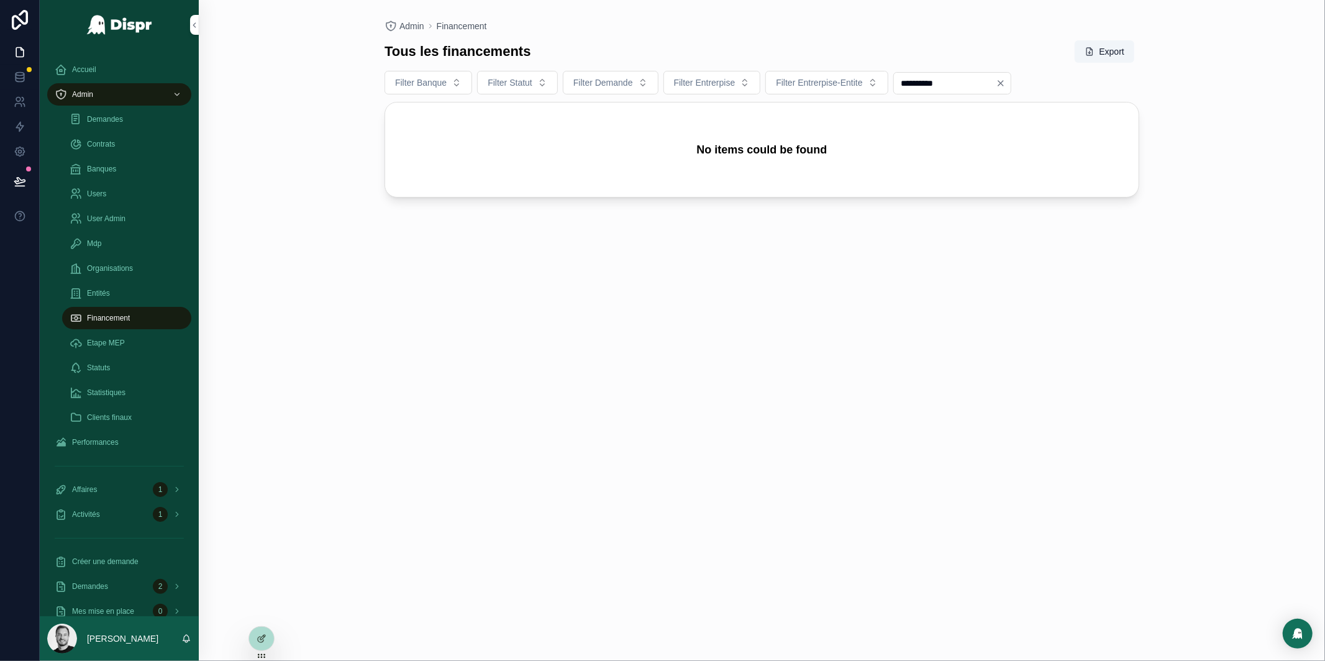
click at [979, 83] on input "**********" at bounding box center [945, 83] width 102 height 17
click at [1006, 81] on icon "Clear" at bounding box center [1001, 83] width 10 height 10
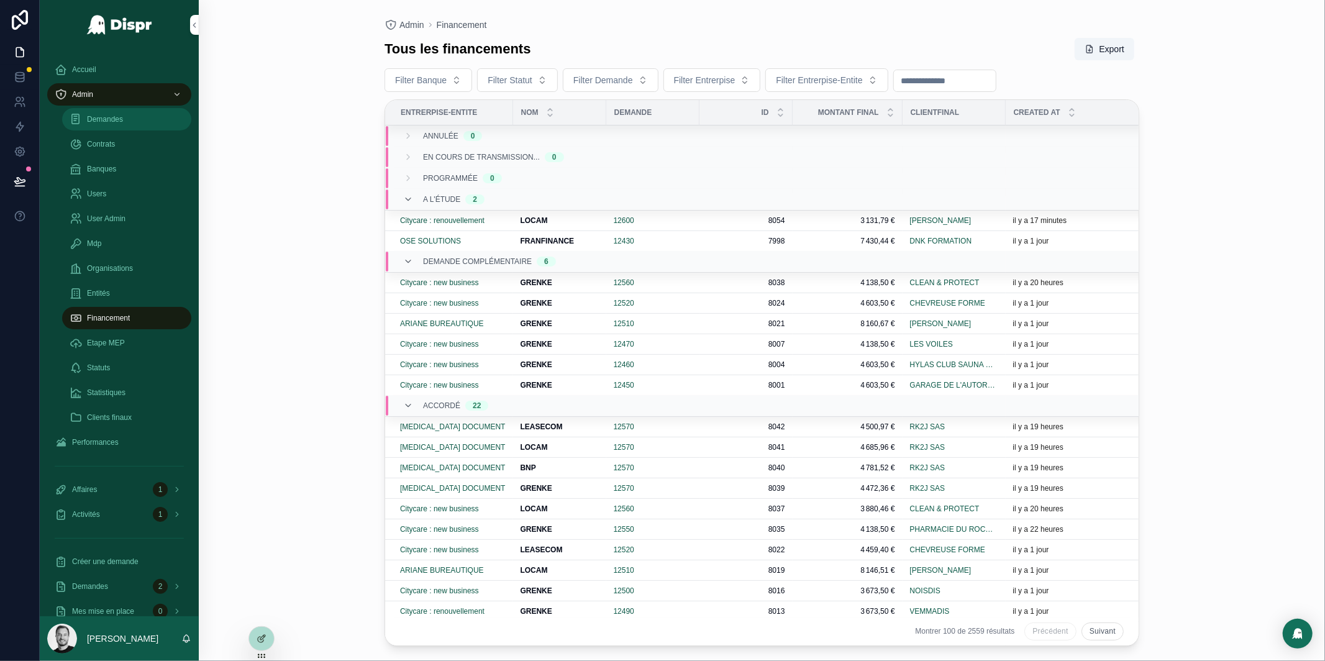
click at [123, 120] on span "Demandes" at bounding box center [105, 119] width 36 height 10
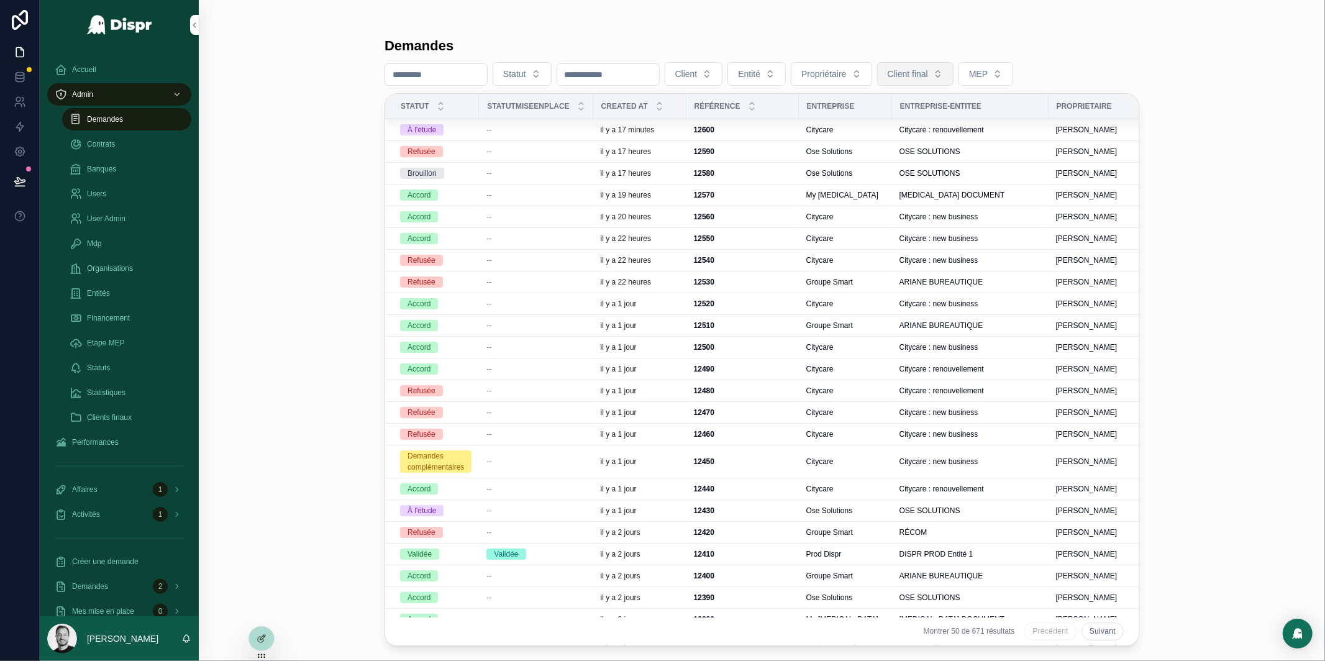
click at [928, 75] on span "Client final" at bounding box center [908, 74] width 40 height 12
type input "*****"
click at [951, 120] on div "FAUTIE" at bounding box center [974, 124] width 149 height 20
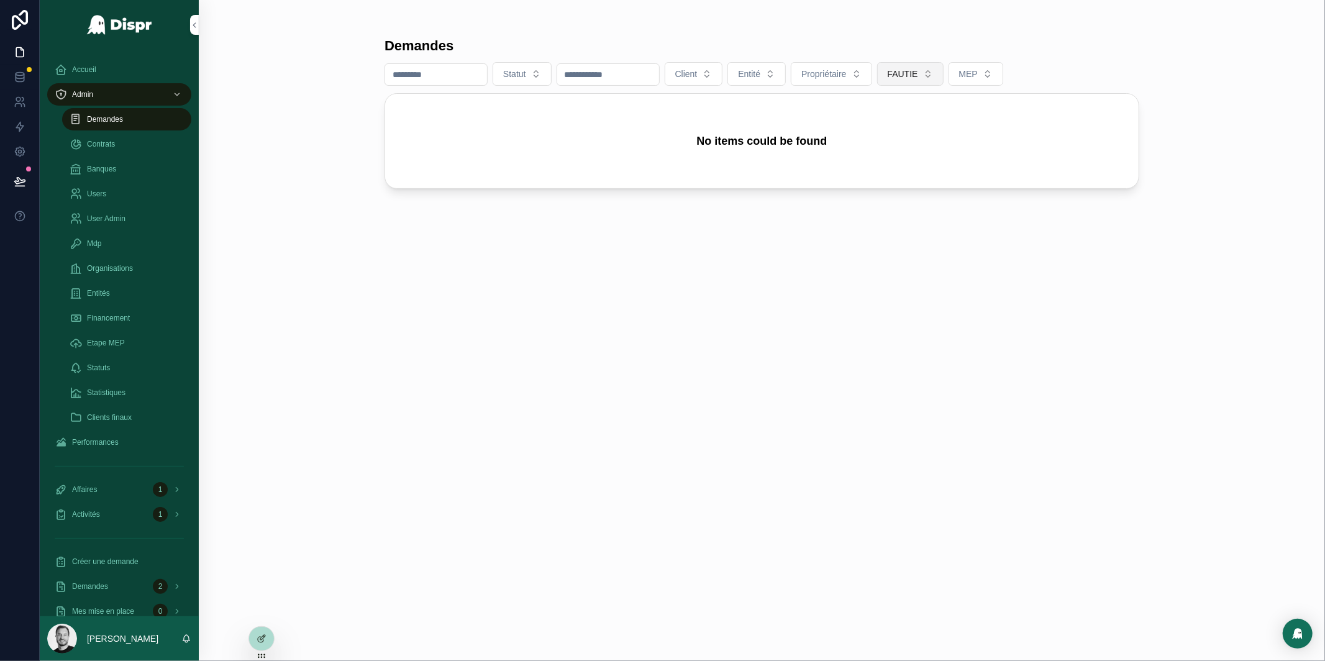
click at [944, 70] on button "FAUTIE" at bounding box center [910, 74] width 66 height 24
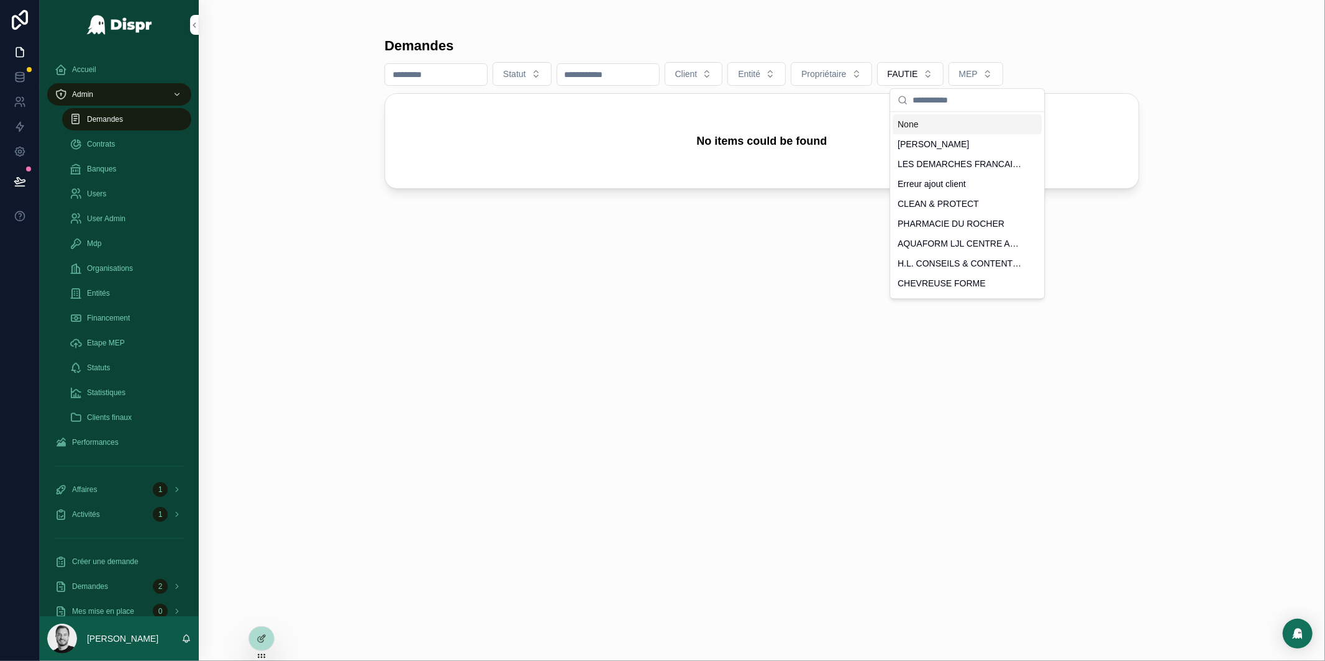
click at [929, 124] on div "None" at bounding box center [967, 124] width 149 height 20
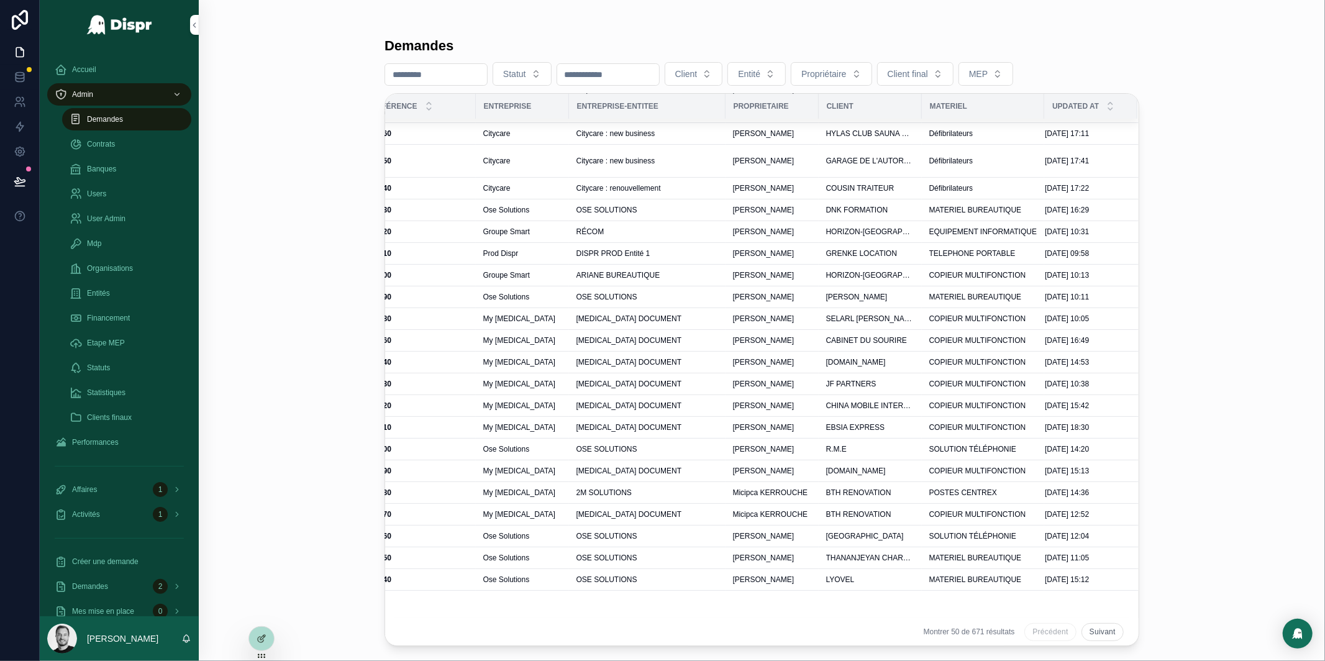
scroll to position [0, 351]
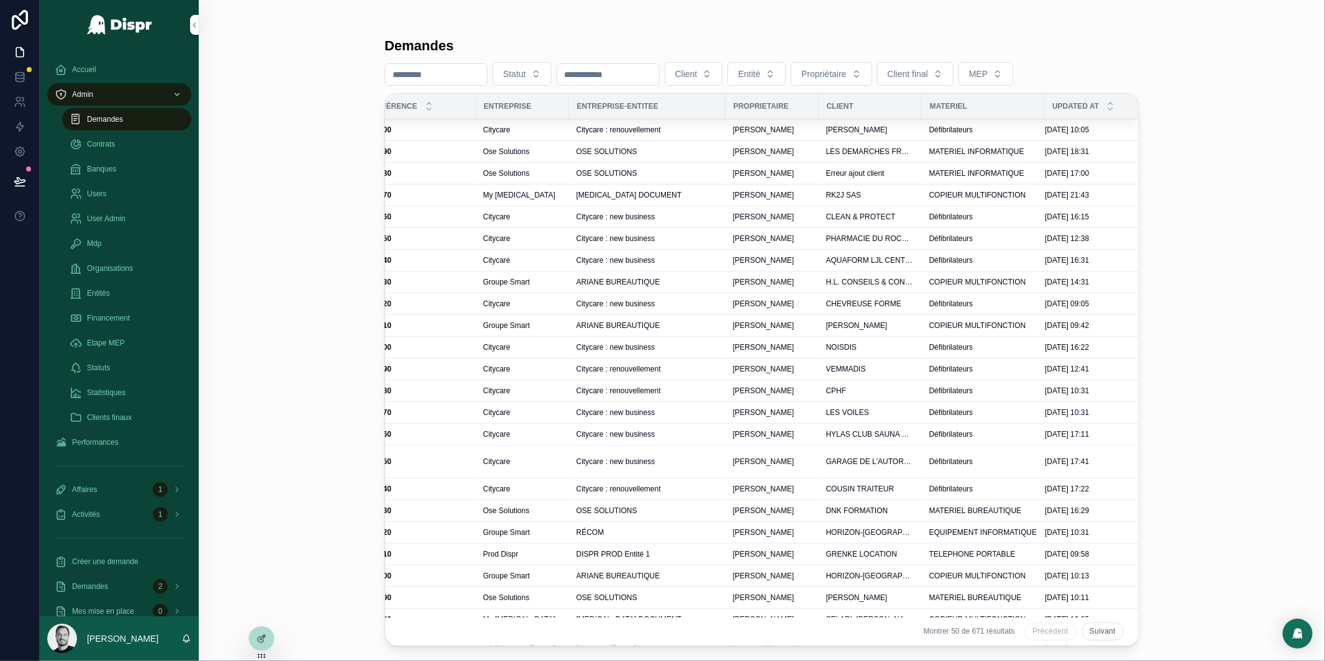
drag, startPoint x: 302, startPoint y: 127, endPoint x: 299, endPoint y: 139, distance: 12.7
click at [302, 127] on div "Demandes Statut Client Entité Propriétaire Client final MEP Statut StatutMiseen…" at bounding box center [762, 330] width 1126 height 661
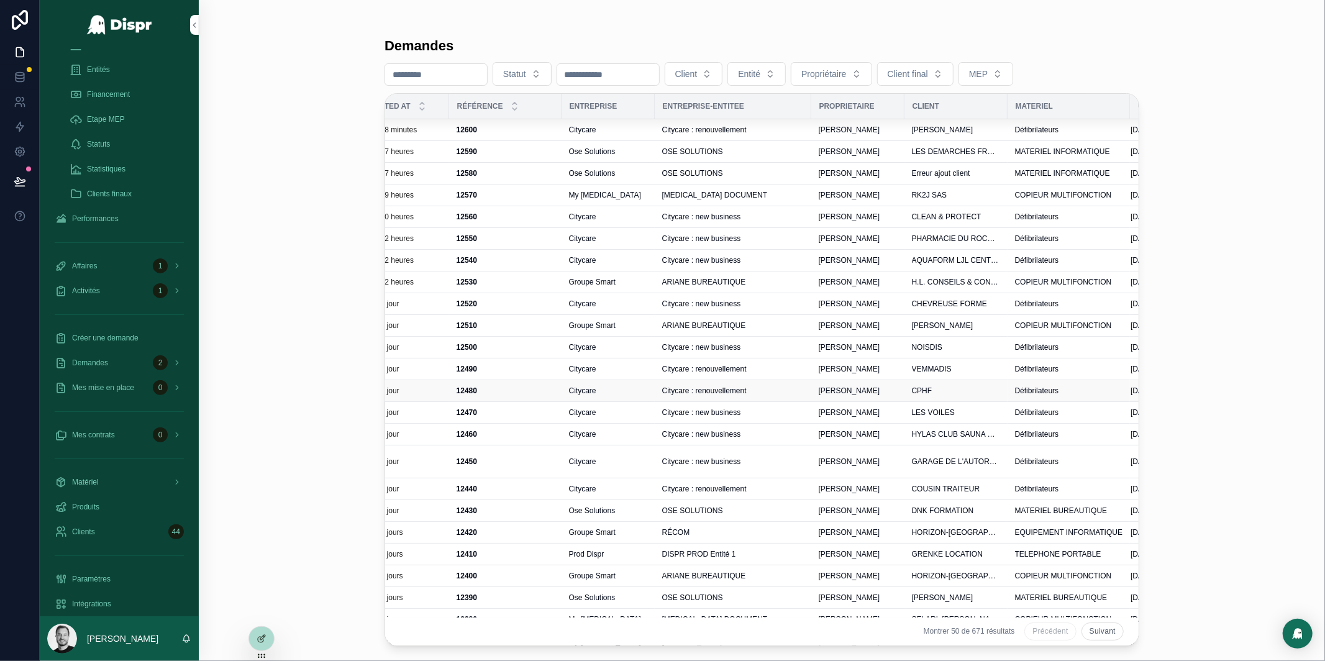
scroll to position [0, 0]
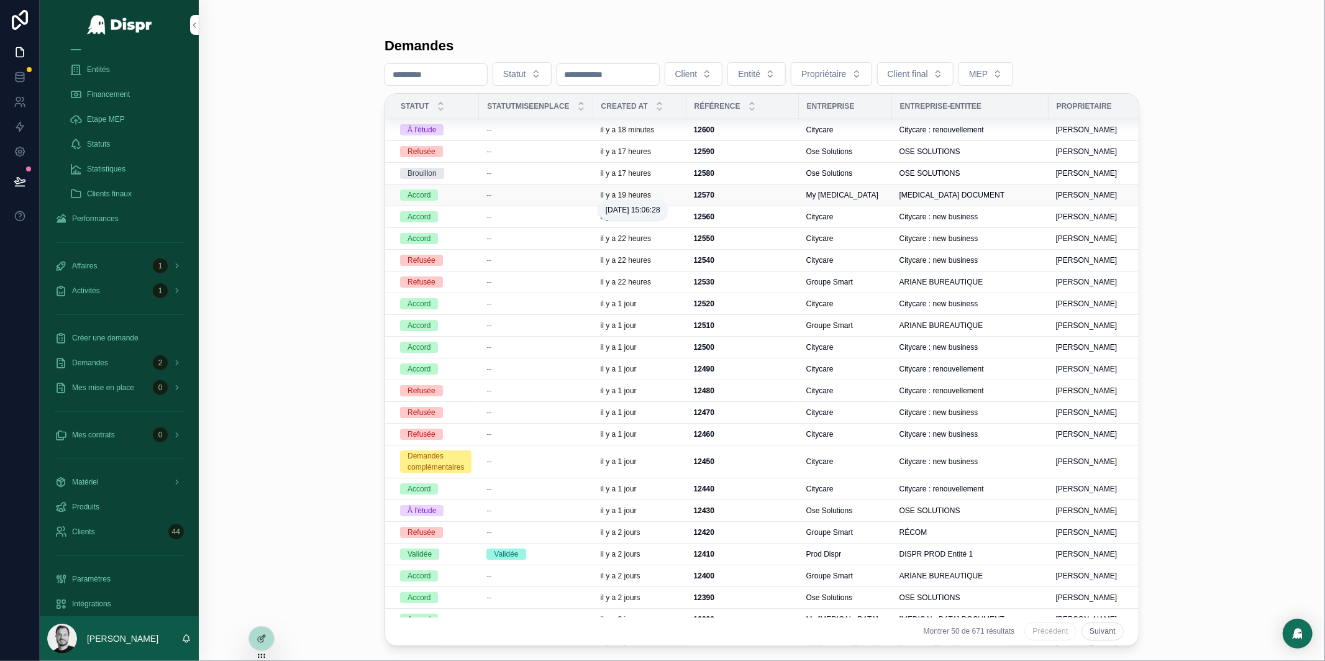
click at [651, 192] on p "il y a 19 heures" at bounding box center [626, 195] width 50 height 10
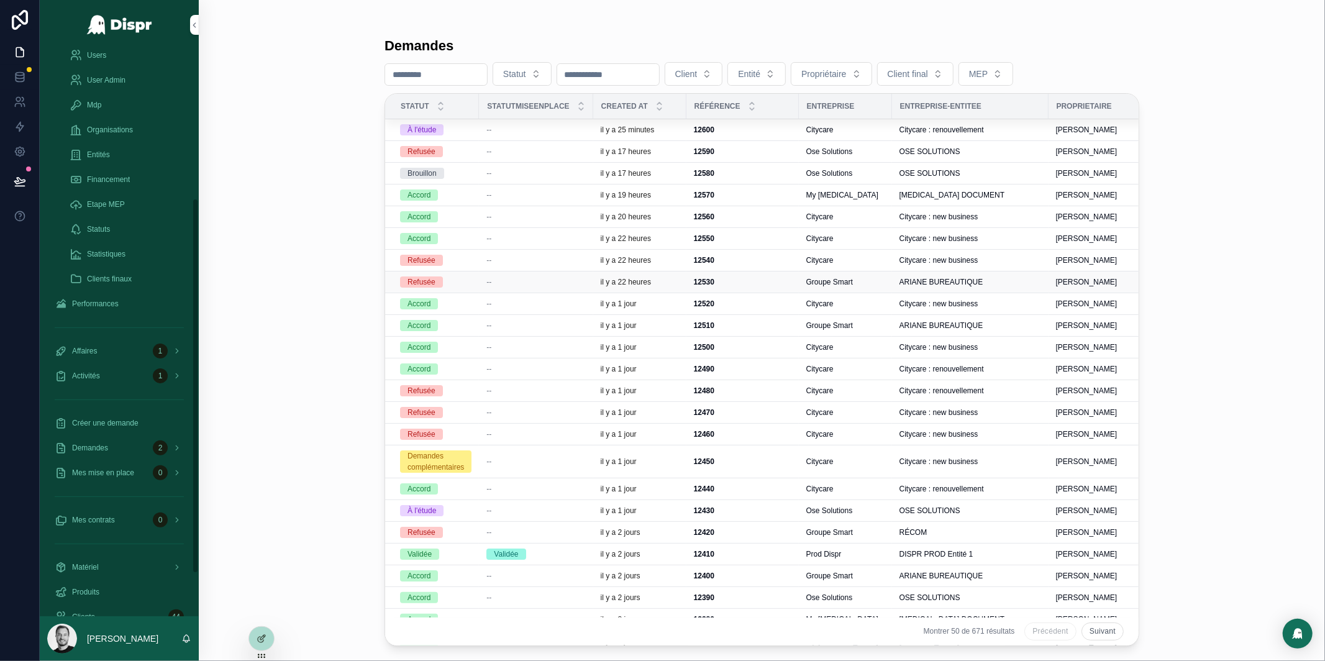
scroll to position [224, 0]
click at [723, 80] on button "Client" at bounding box center [694, 74] width 58 height 24
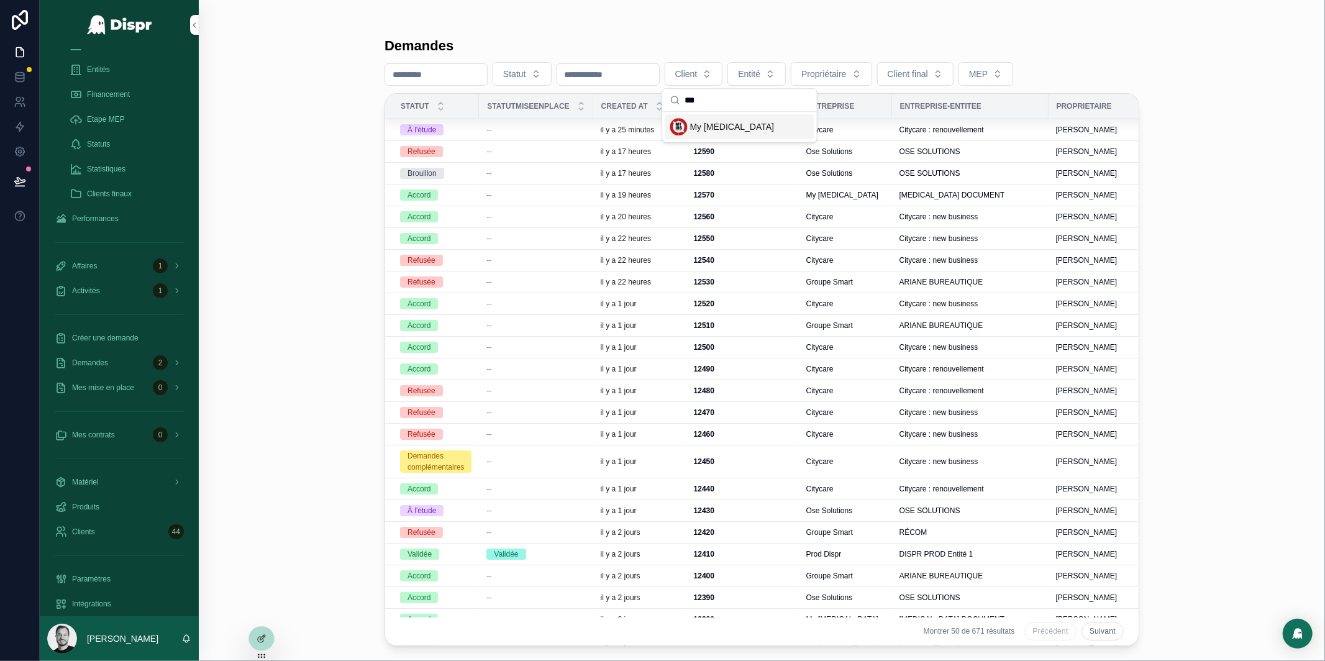
type input "***"
click at [725, 127] on div "My IBS" at bounding box center [739, 126] width 149 height 25
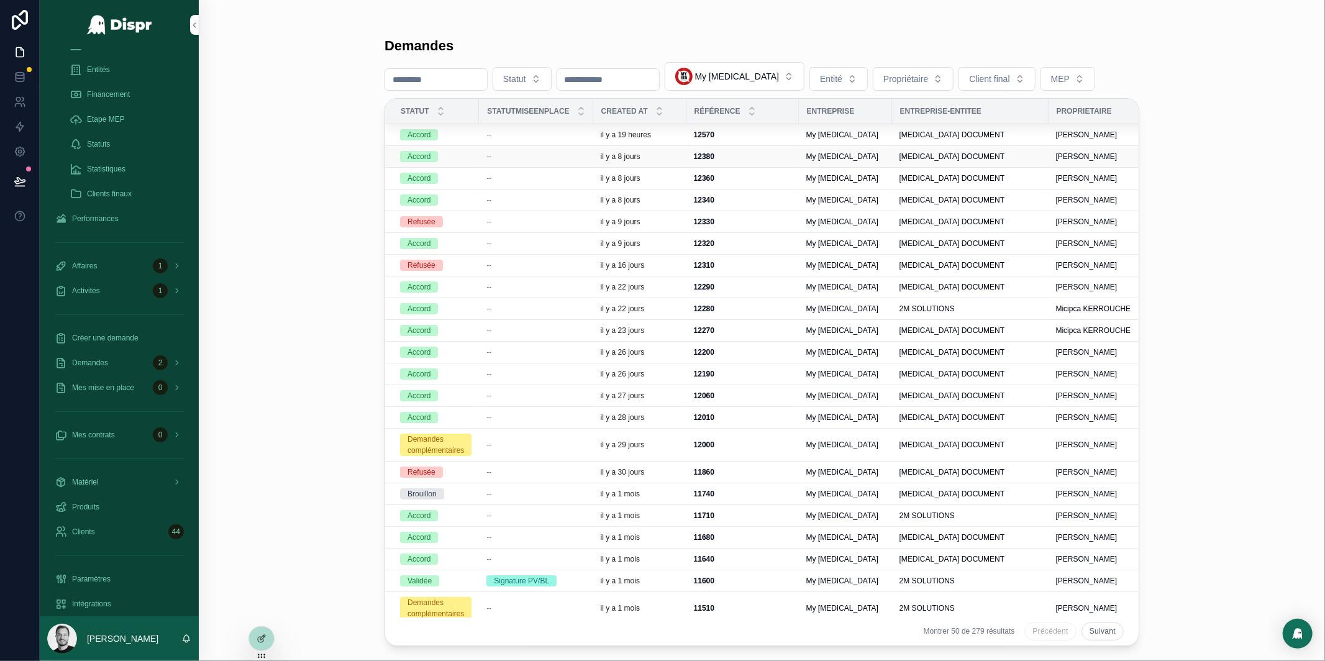
click at [679, 155] on div "il y a 8 jours" at bounding box center [640, 157] width 78 height 10
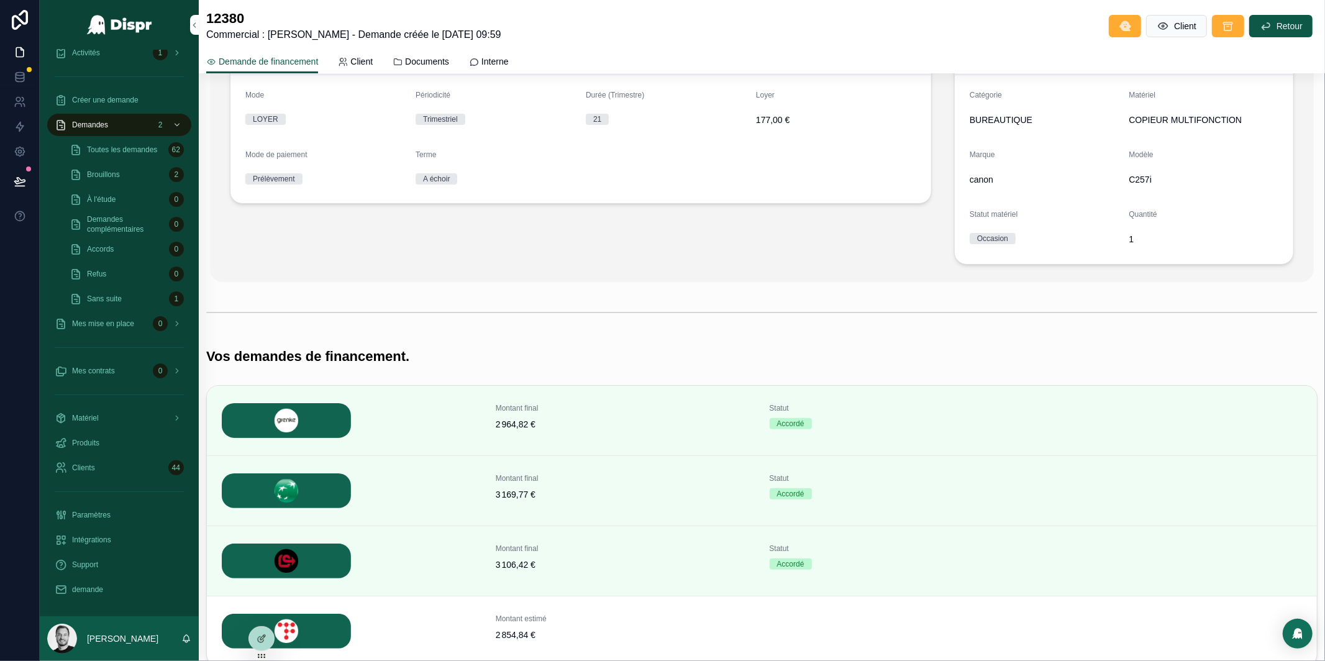
scroll to position [116, 0]
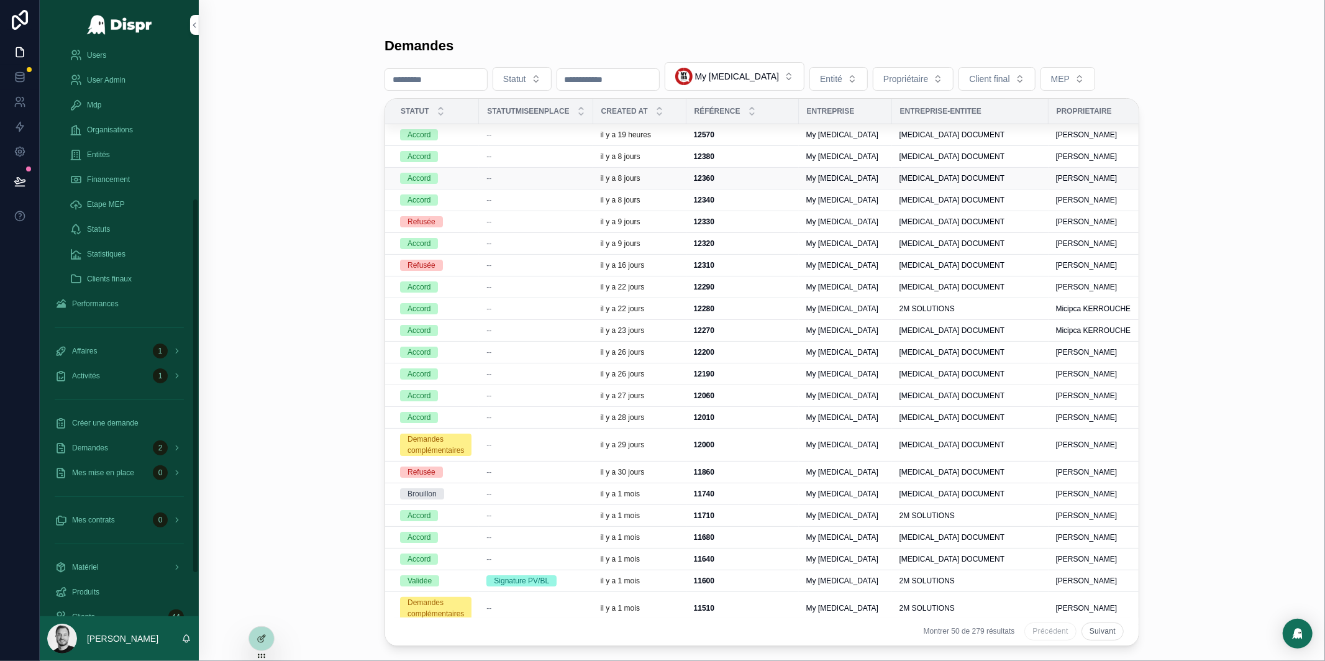
scroll to position [224, 0]
click at [679, 183] on div "il y a 8 jours" at bounding box center [640, 178] width 78 height 10
click at [678, 201] on div "il y a 8 jours" at bounding box center [640, 200] width 78 height 10
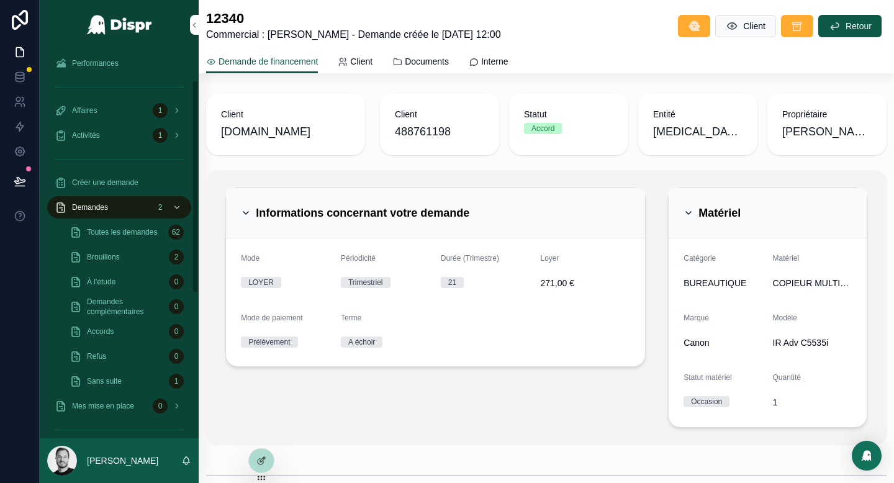
scroll to position [56, 0]
